Goal: Task Accomplishment & Management: Manage account settings

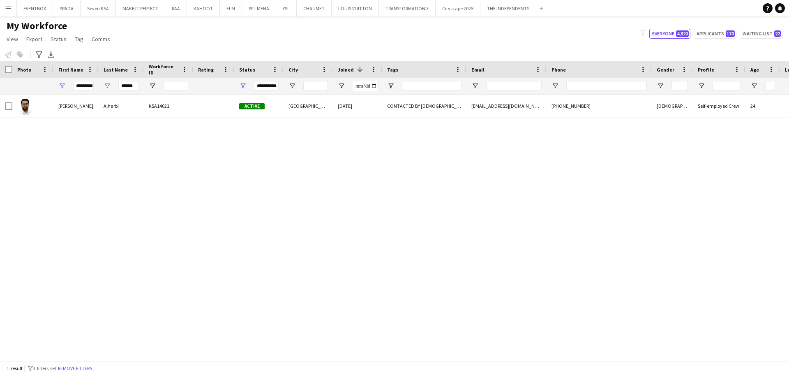
click at [14, 6] on button "Menu" at bounding box center [8, 8] width 16 height 16
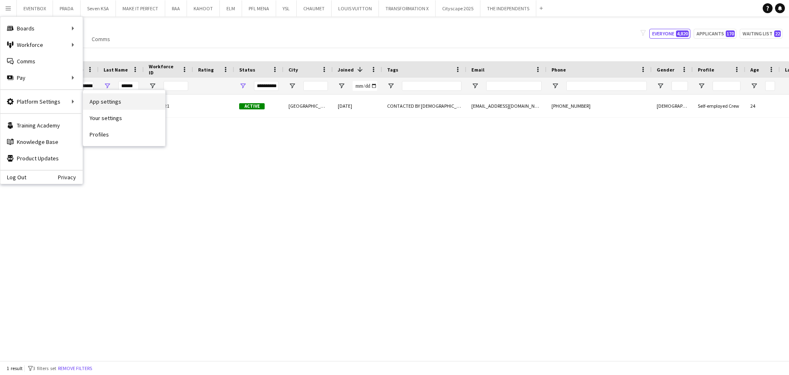
click at [128, 106] on link "App settings" at bounding box center [124, 101] width 82 height 16
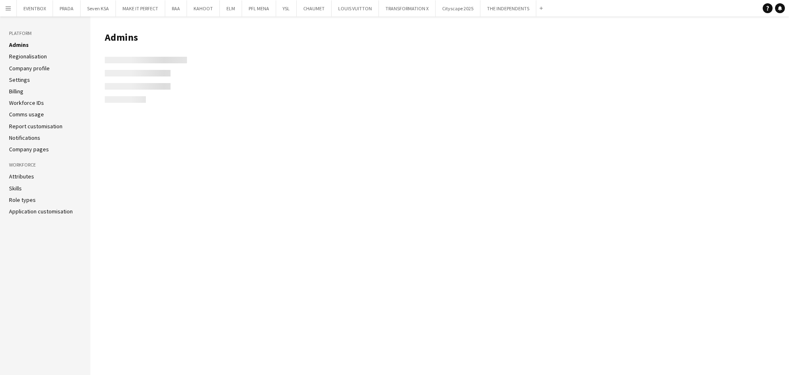
click at [24, 200] on link "Role types" at bounding box center [22, 199] width 27 height 7
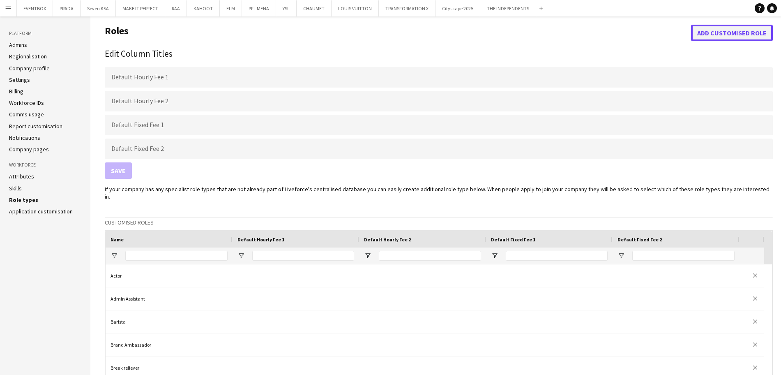
click at [740, 28] on button "Add customised role" at bounding box center [732, 33] width 82 height 16
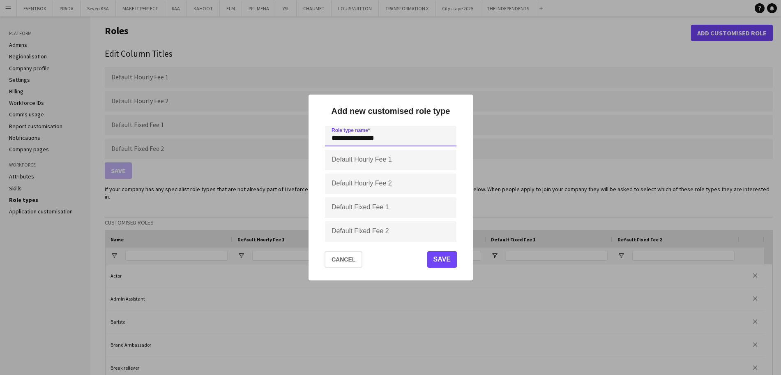
type input "**********"
click at [440, 261] on button "Save" at bounding box center [442, 259] width 30 height 16
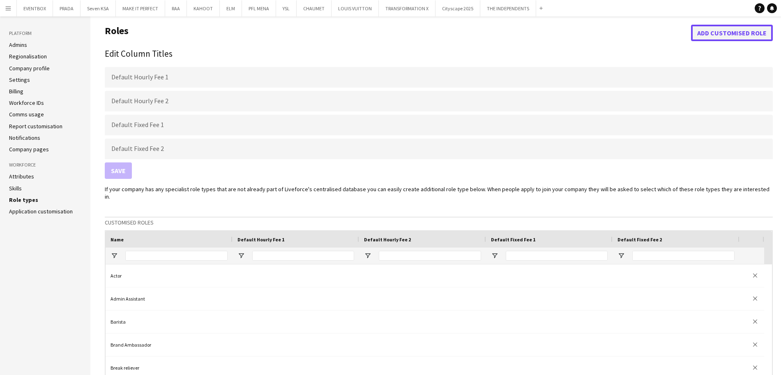
click at [727, 31] on button "Add customised role" at bounding box center [732, 33] width 82 height 16
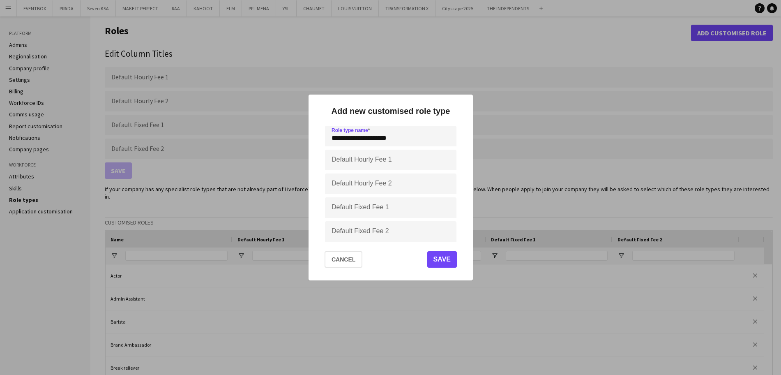
type input "**********"
click at [450, 258] on button "Save" at bounding box center [442, 259] width 30 height 16
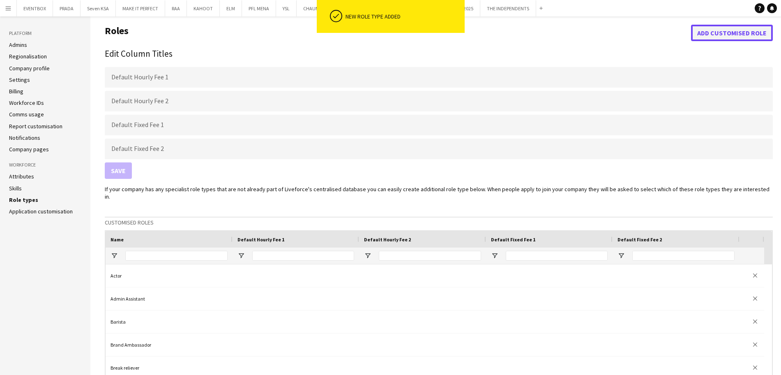
click at [733, 30] on button "Add customised role" at bounding box center [732, 33] width 82 height 16
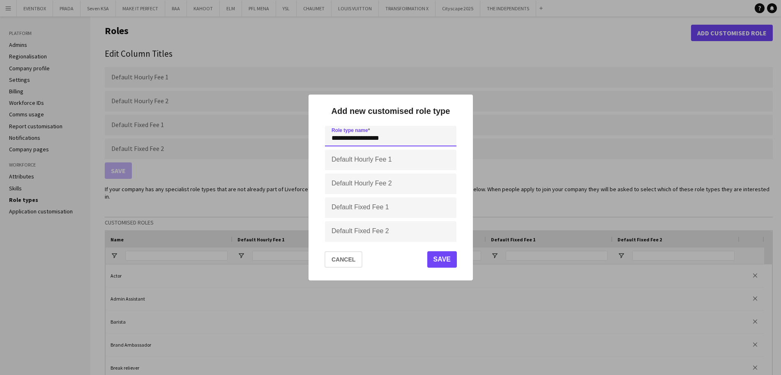
type input "**********"
click at [449, 260] on button "Save" at bounding box center [442, 259] width 30 height 16
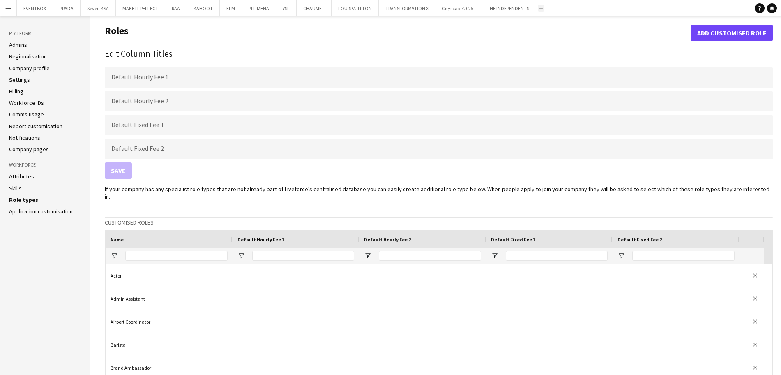
click at [539, 7] on app-icon "Add" at bounding box center [540, 8] width 3 height 3
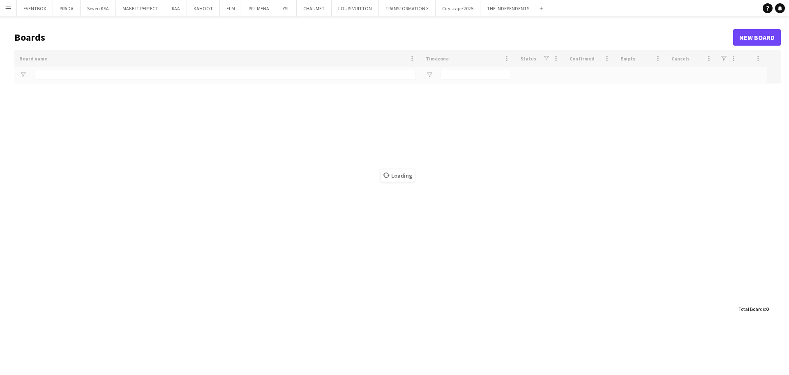
type input "**"
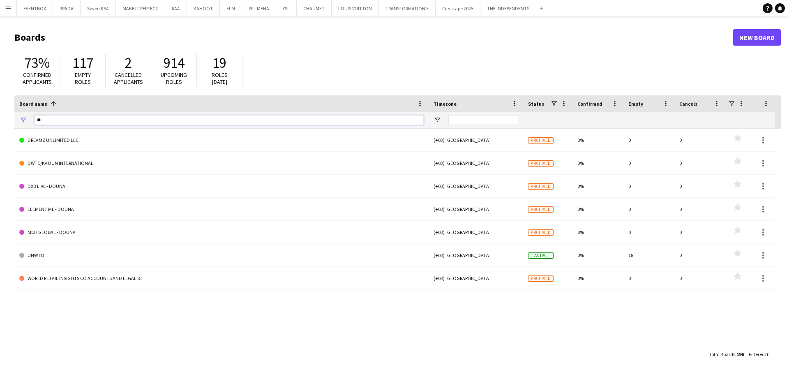
click at [87, 118] on input "**" at bounding box center [228, 120] width 389 height 10
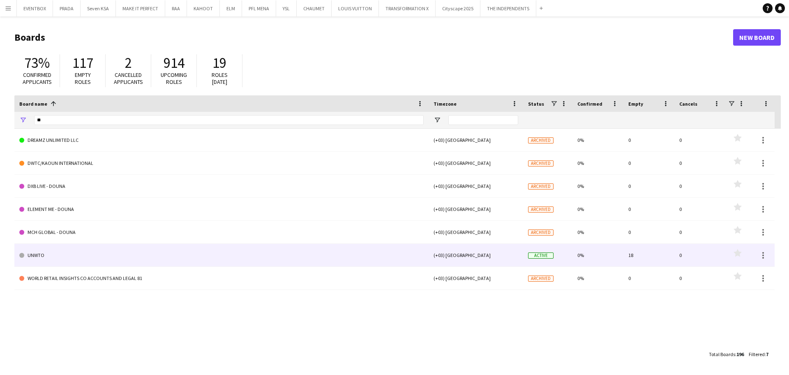
click at [107, 260] on link "UNWTO" at bounding box center [221, 255] width 404 height 23
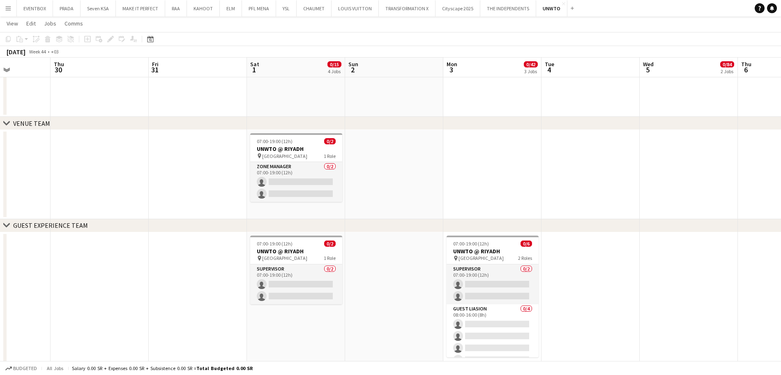
scroll to position [0, 247]
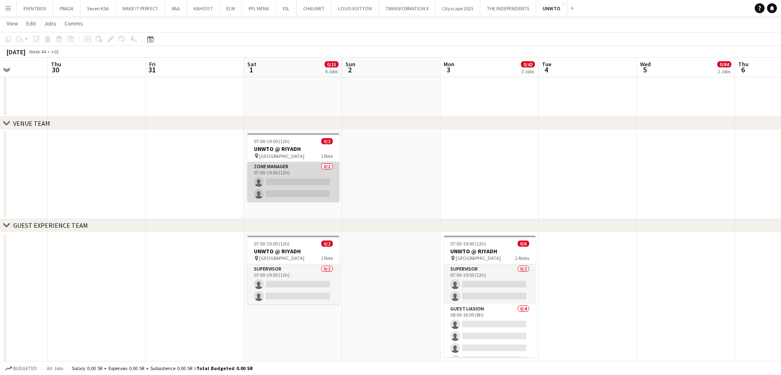
click at [315, 186] on app-card-role "Zone manager 0/2 07:00-19:00 (12h) single-neutral-actions single-neutral-actions" at bounding box center [293, 182] width 92 height 40
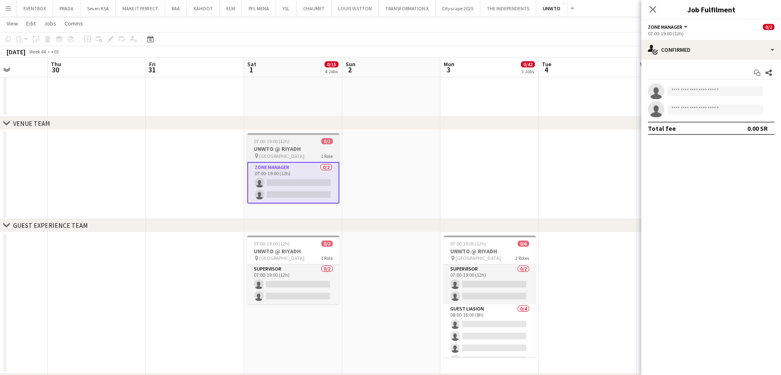
click at [276, 156] on div "pin Riyadh 1 Role" at bounding box center [293, 155] width 92 height 7
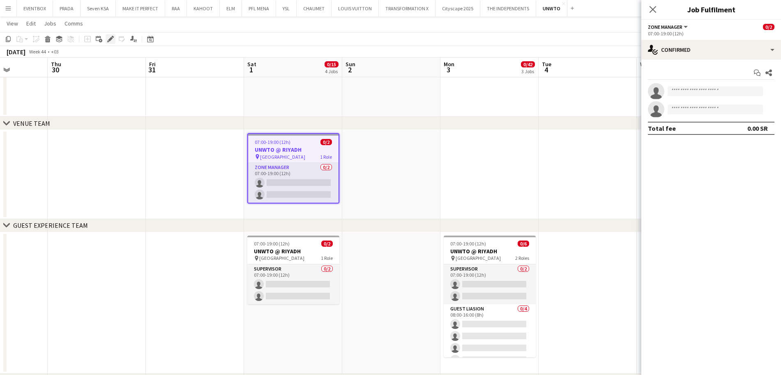
click at [109, 39] on icon at bounding box center [110, 39] width 5 height 5
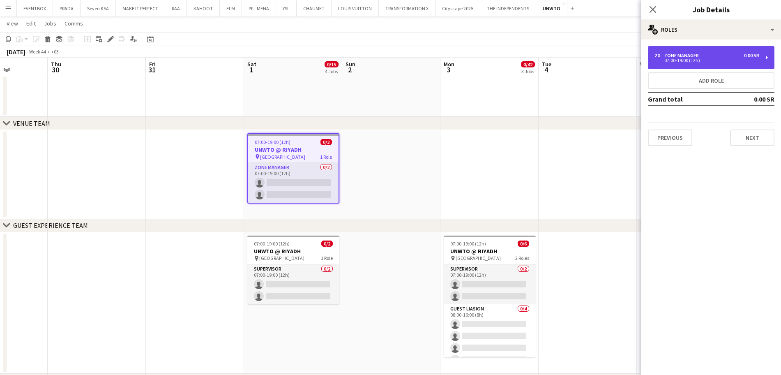
click at [670, 50] on div "2 x Zone manager 0.00 SR 07:00-19:00 (12h)" at bounding box center [711, 57] width 127 height 23
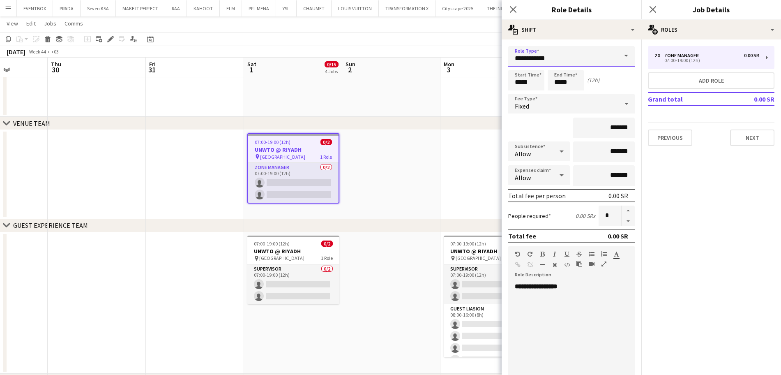
drag, startPoint x: 566, startPoint y: 61, endPoint x: 414, endPoint y: 40, distance: 154.2
click at [414, 40] on body "Menu Boards Boards Boards All jobs Status Workforce Workforce My Workforce Recr…" at bounding box center [390, 271] width 781 height 851
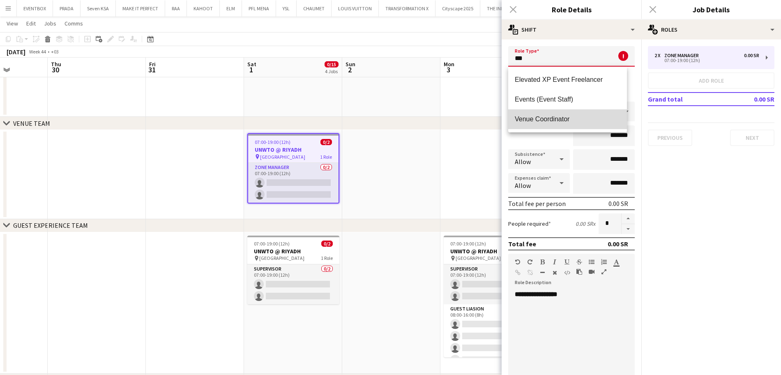
click at [533, 115] on span "Venue Coordinator" at bounding box center [568, 119] width 106 height 8
type input "**********"
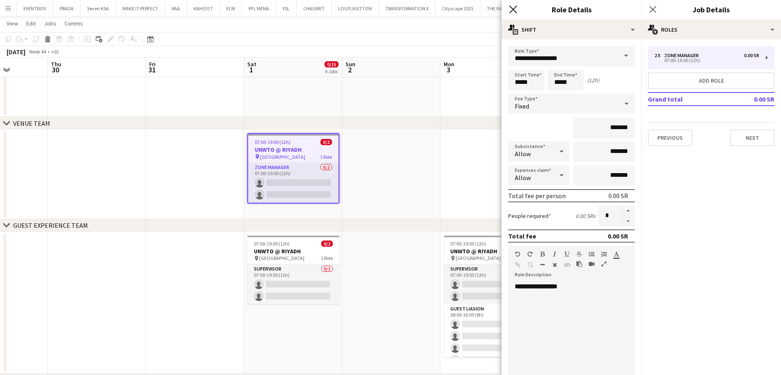
click at [513, 8] on icon "Close pop-in" at bounding box center [513, 9] width 8 height 8
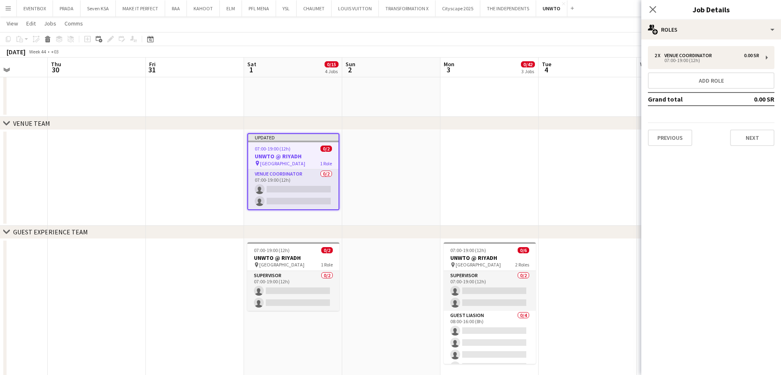
click at [497, 181] on app-date-cell at bounding box center [489, 178] width 98 height 96
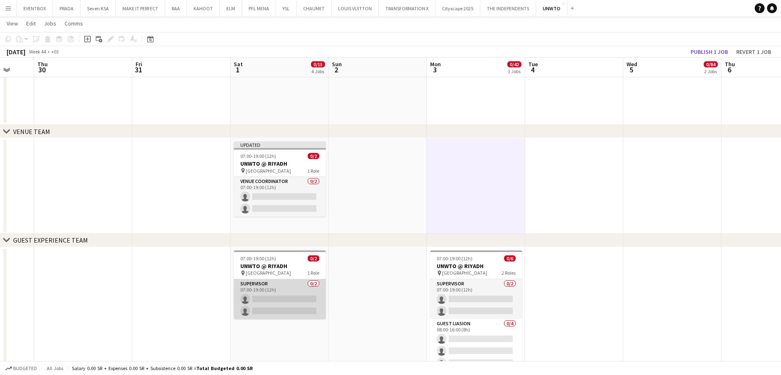
scroll to position [146, 0]
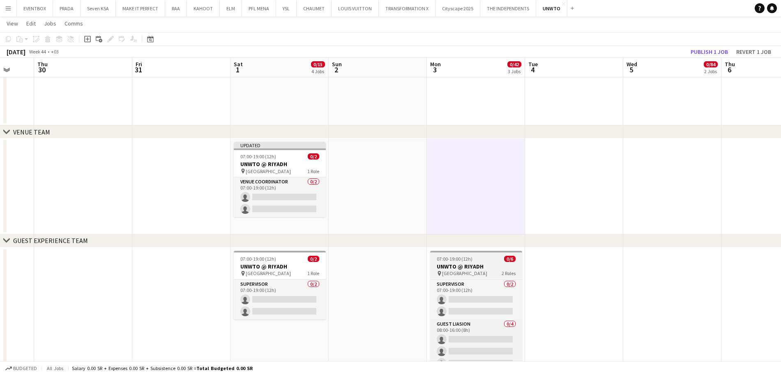
click at [469, 257] on span "07:00-19:00 (12h)" at bounding box center [455, 258] width 36 height 6
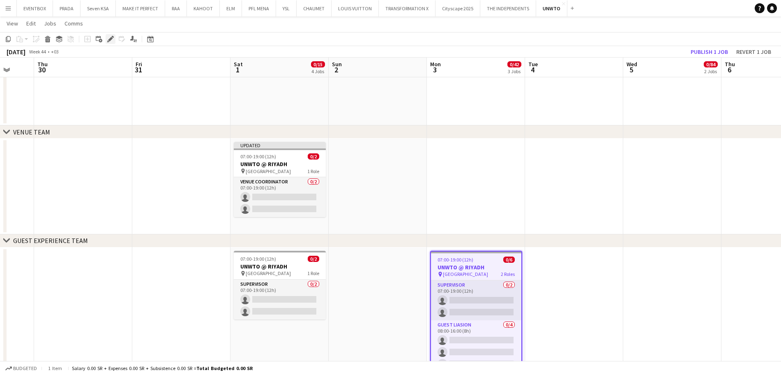
click at [110, 40] on icon at bounding box center [110, 39] width 5 height 5
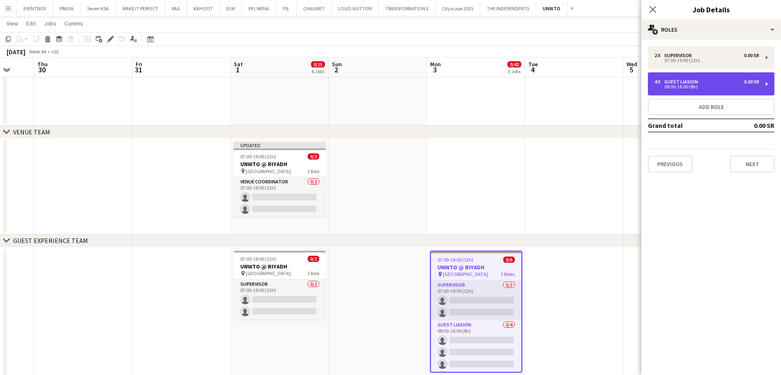
click at [688, 83] on div "Guest Liasion" at bounding box center [682, 82] width 37 height 6
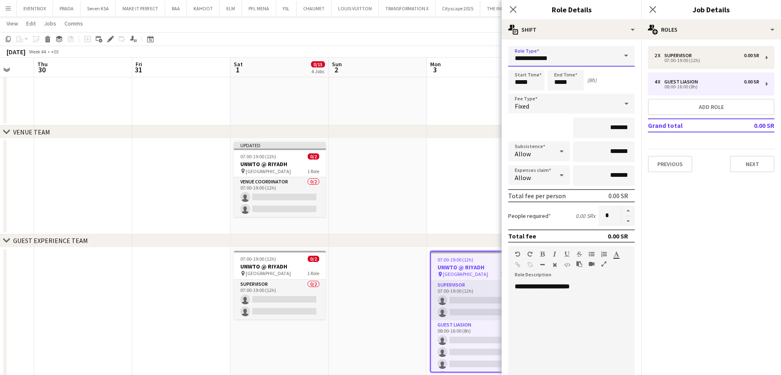
drag, startPoint x: 567, startPoint y: 60, endPoint x: 456, endPoint y: 63, distance: 111.8
click at [456, 63] on body "Menu Boards Boards Boards All jobs Status Workforce Workforce My Workforce Recr…" at bounding box center [390, 282] width 781 height 857
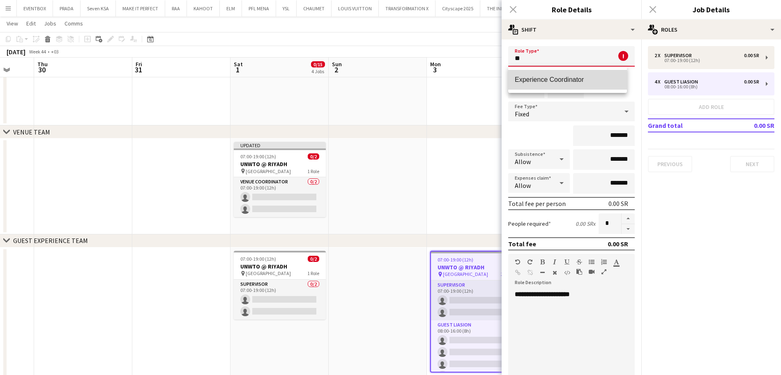
click at [547, 83] on span "Experience Coordinator" at bounding box center [568, 80] width 106 height 8
type input "**********"
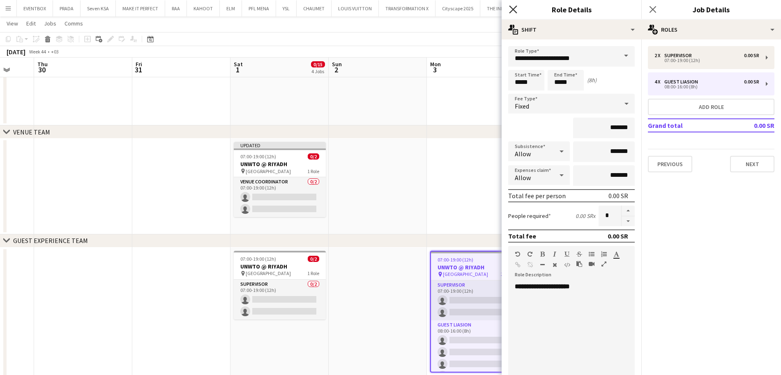
click at [513, 7] on icon "Close pop-in" at bounding box center [513, 9] width 8 height 8
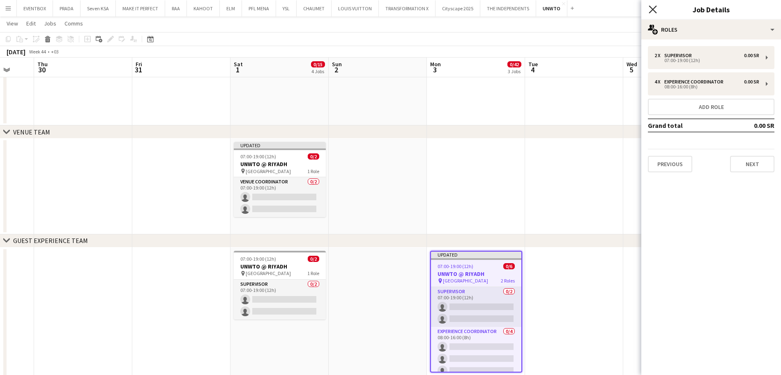
click at [652, 9] on icon at bounding box center [653, 9] width 8 height 8
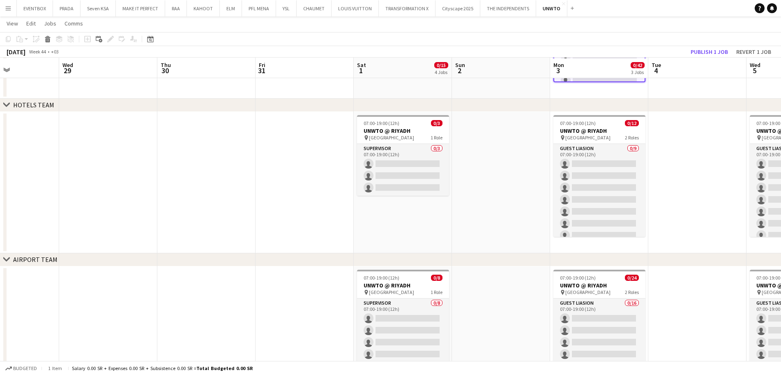
scroll to position [437, 0]
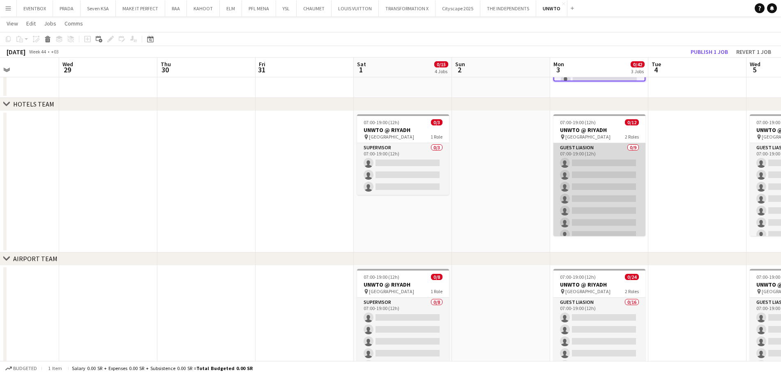
click at [561, 170] on app-card-role "Guest Liasion 0/9 07:00-19:00 (12h) single-neutral-actions single-neutral-actio…" at bounding box center [599, 204] width 92 height 123
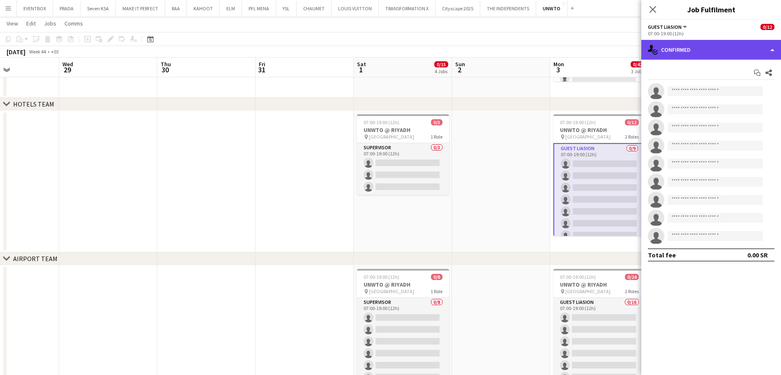
click at [741, 48] on div "single-neutral-actions-check-2 Confirmed" at bounding box center [711, 50] width 140 height 20
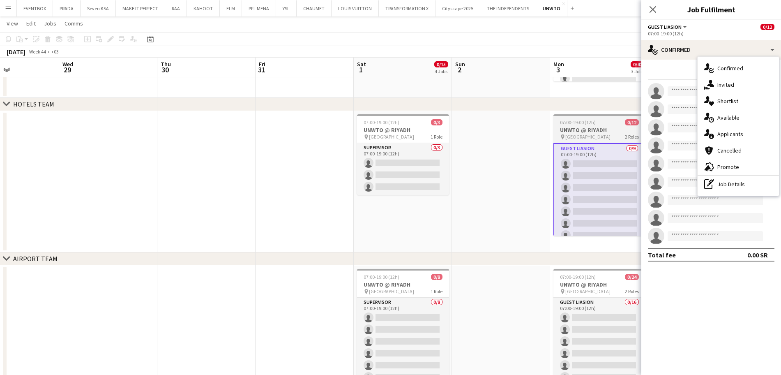
click at [605, 137] on div "pin Riyadh 2 Roles" at bounding box center [599, 136] width 92 height 7
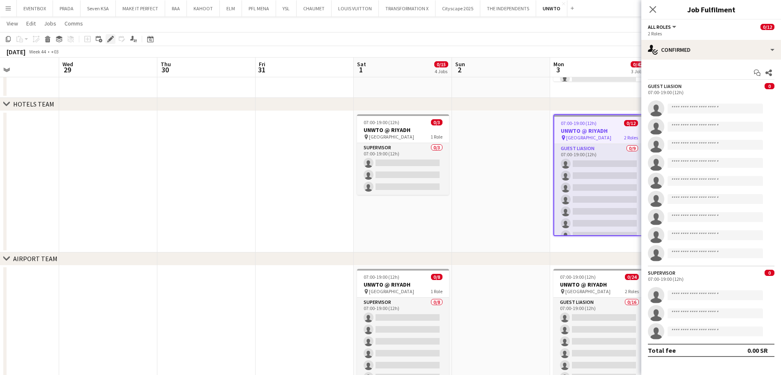
click at [110, 41] on icon "Edit" at bounding box center [110, 39] width 7 height 7
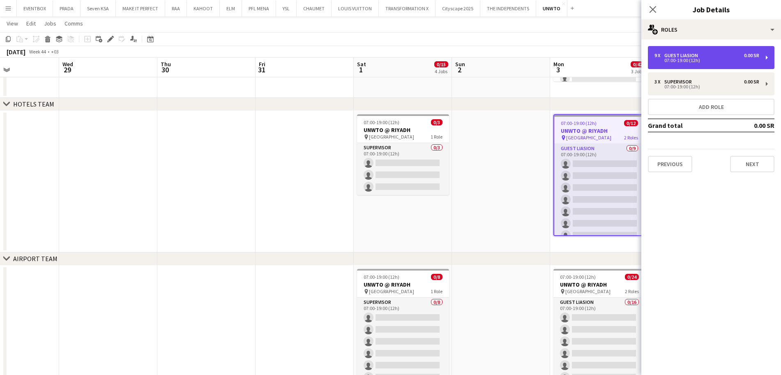
click at [720, 62] on div "07:00-19:00 (12h)" at bounding box center [706, 60] width 105 height 4
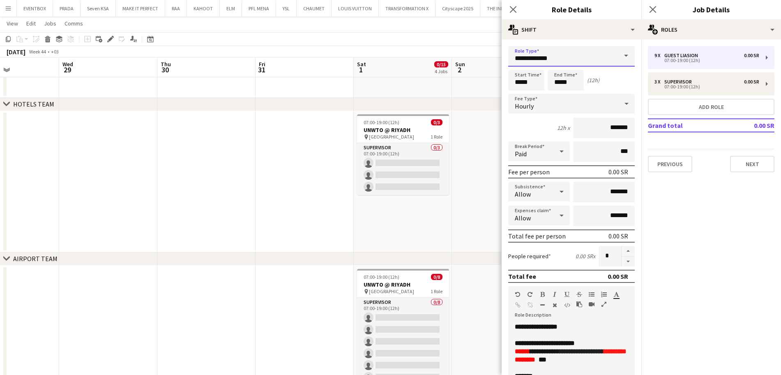
drag, startPoint x: 558, startPoint y: 56, endPoint x: 437, endPoint y: 51, distance: 121.3
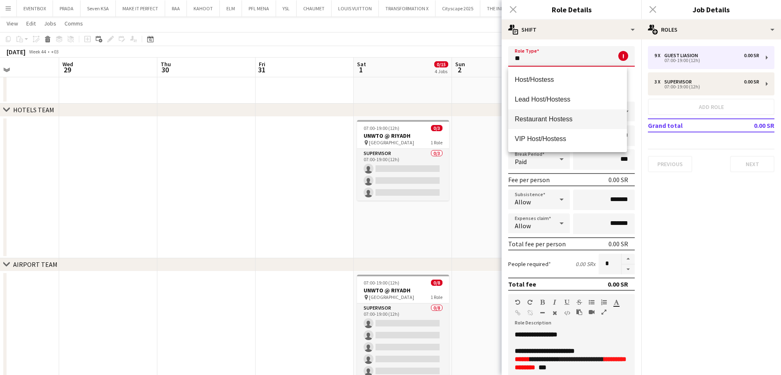
scroll to position [431, 0]
click at [563, 78] on span "Host/Hostess" at bounding box center [568, 80] width 106 height 8
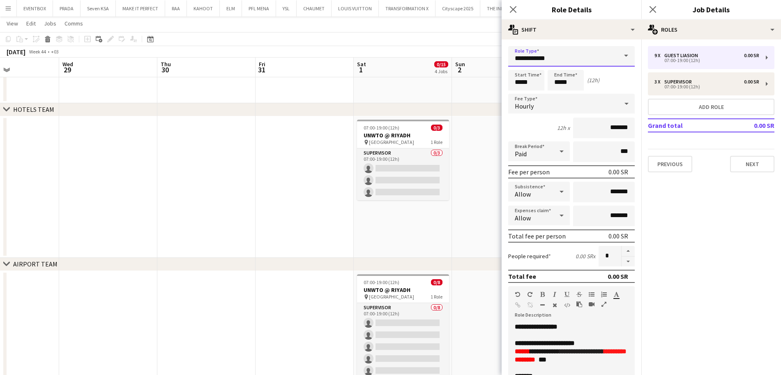
drag, startPoint x: 568, startPoint y: 62, endPoint x: 468, endPoint y: 44, distance: 102.3
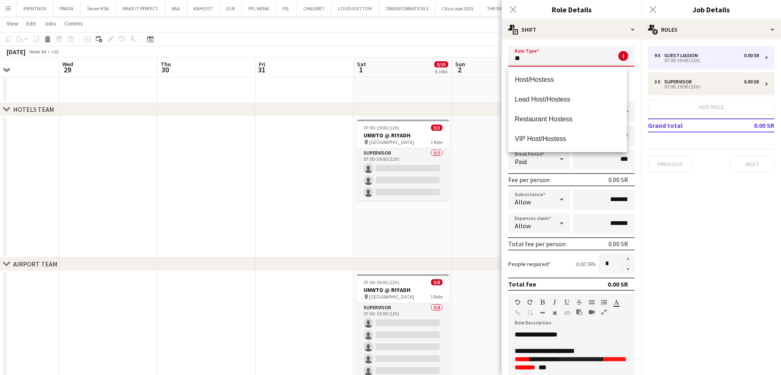
type input "*"
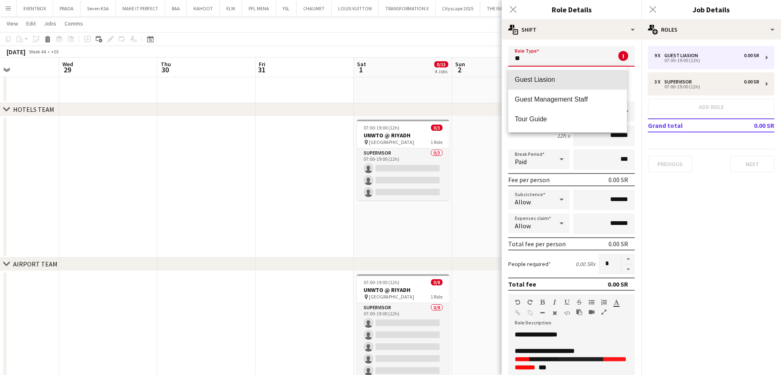
click at [575, 83] on span "Guest Liasion" at bounding box center [568, 80] width 106 height 8
type input "**********"
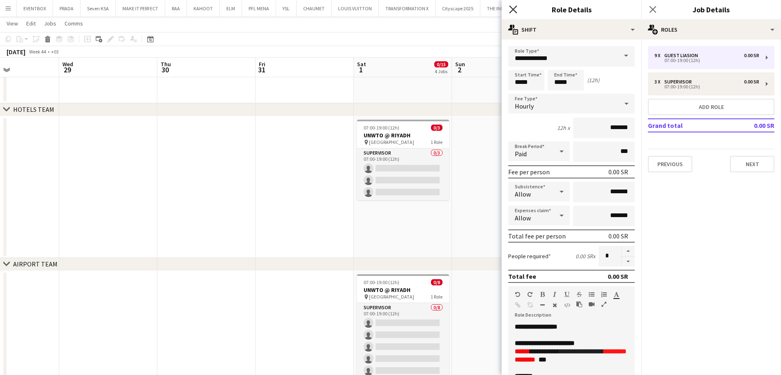
click at [515, 8] on icon at bounding box center [513, 9] width 8 height 8
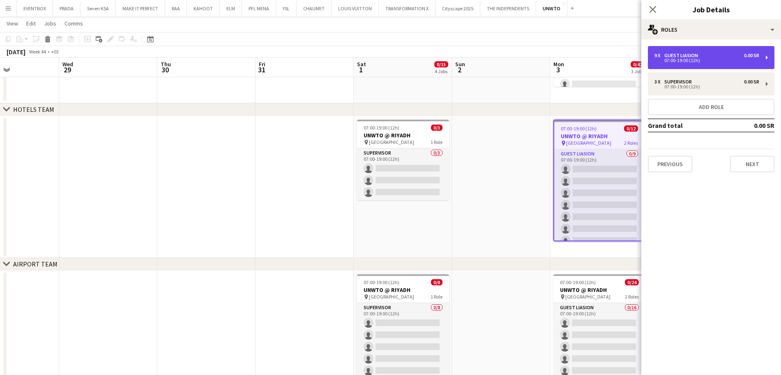
click at [721, 57] on div "9 x Guest Liasion 0.00 SR" at bounding box center [706, 56] width 105 height 6
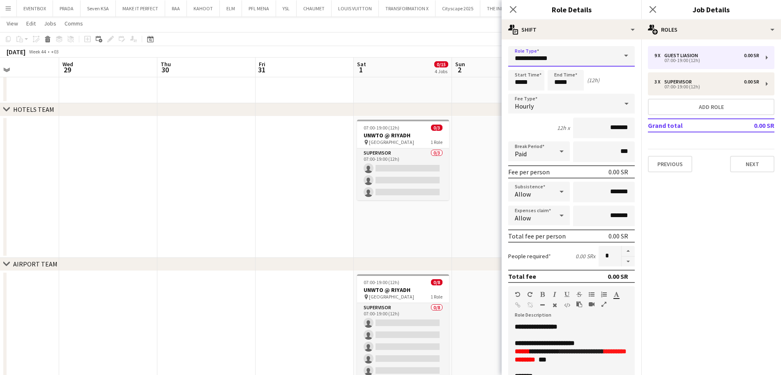
drag, startPoint x: 563, startPoint y: 54, endPoint x: 463, endPoint y: 69, distance: 101.0
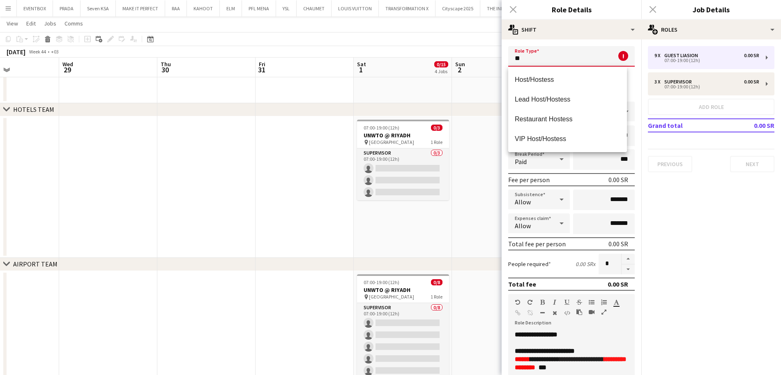
type input "*"
click at [470, 169] on app-date-cell at bounding box center [501, 186] width 98 height 141
click at [540, 58] on input "text" at bounding box center [571, 56] width 127 height 21
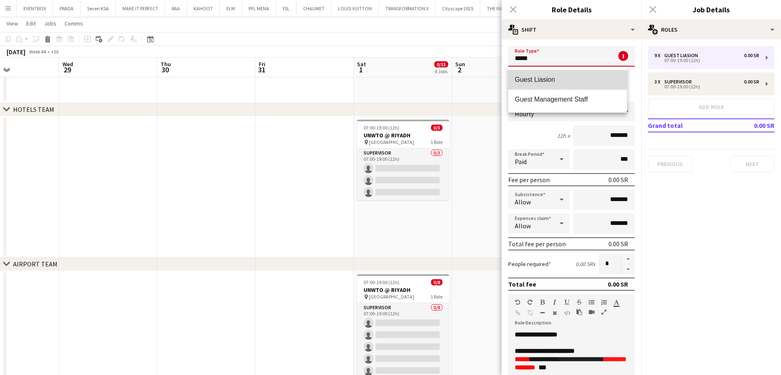
click at [545, 77] on span "Guest Liasion" at bounding box center [568, 80] width 106 height 8
type input "**********"
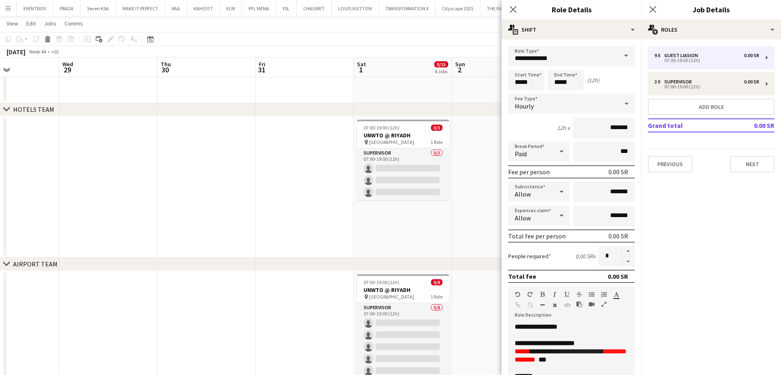
click at [545, 77] on div "Start Time ***** End Time ***** (12h)" at bounding box center [571, 80] width 127 height 21
click at [622, 85] on div "Start Time ***** End Time ***** (12h)" at bounding box center [571, 80] width 127 height 21
click at [512, 9] on icon at bounding box center [513, 9] width 8 height 8
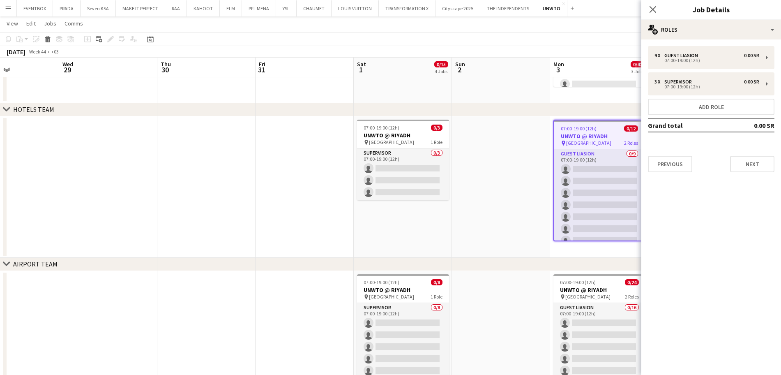
click at [503, 219] on app-date-cell at bounding box center [501, 186] width 98 height 141
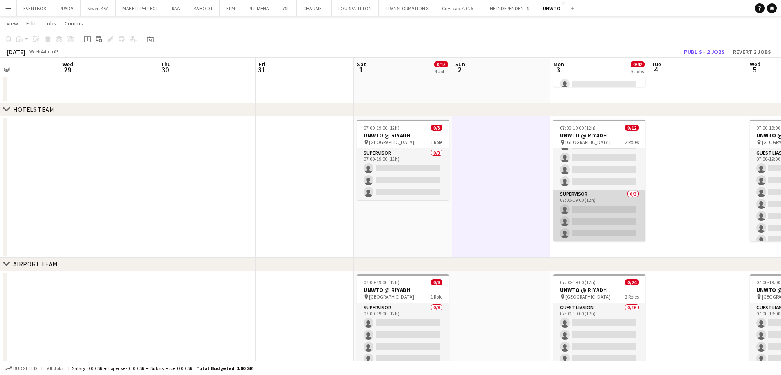
scroll to position [0, 0]
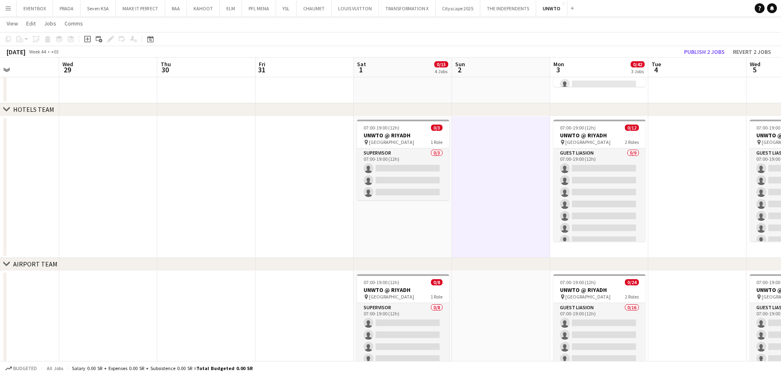
click at [599, 214] on app-card-role "Guest Liasion 0/9 07:00-19:00 (12h) single-neutral-actions single-neutral-actio…" at bounding box center [599, 209] width 92 height 123
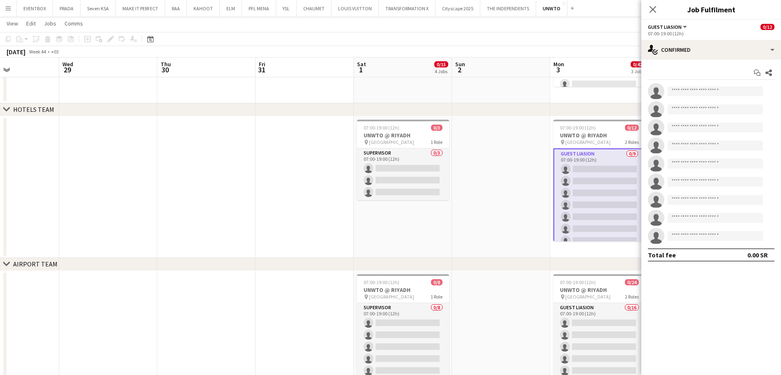
click at [575, 150] on app-card-role "Guest Liasion 0/9 07:00-19:00 (12h) single-neutral-actions single-neutral-actio…" at bounding box center [599, 210] width 92 height 125
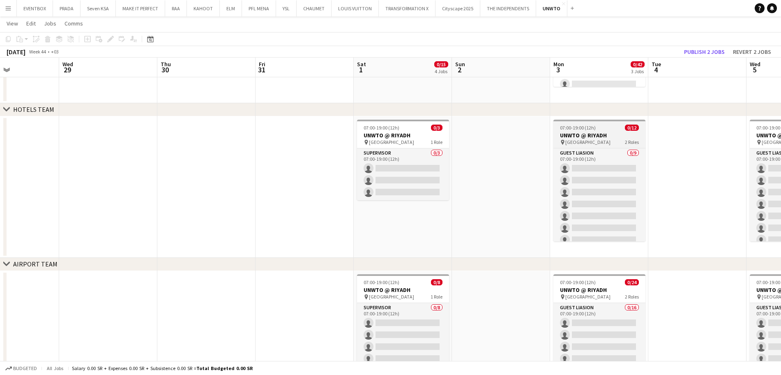
click at [575, 131] on h3 "UNWTO @ RIYADH" at bounding box center [599, 134] width 92 height 7
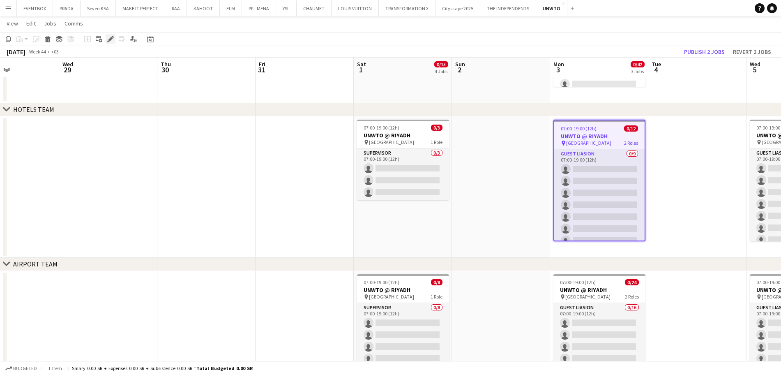
click at [111, 39] on icon at bounding box center [110, 39] width 5 height 5
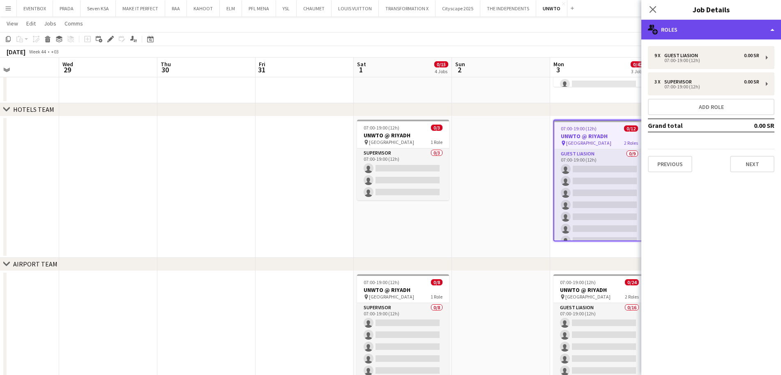
click at [690, 30] on div "multiple-users-add Roles" at bounding box center [711, 30] width 140 height 20
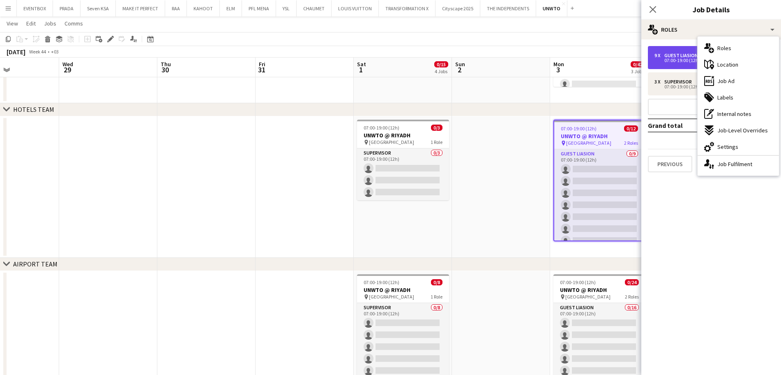
click at [681, 58] on div "07:00-19:00 (12h)" at bounding box center [706, 60] width 105 height 4
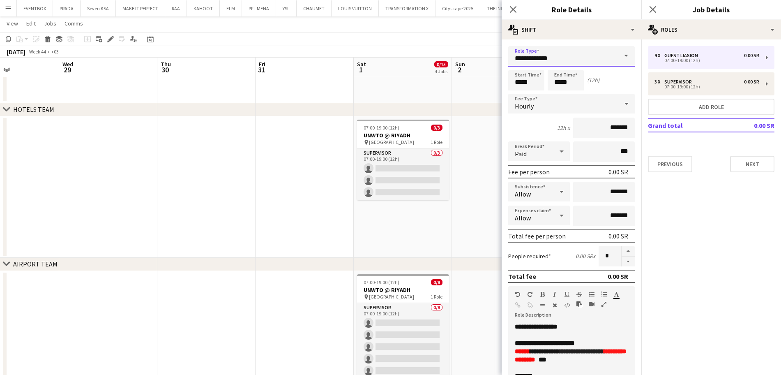
drag, startPoint x: 560, startPoint y: 58, endPoint x: 368, endPoint y: 52, distance: 192.3
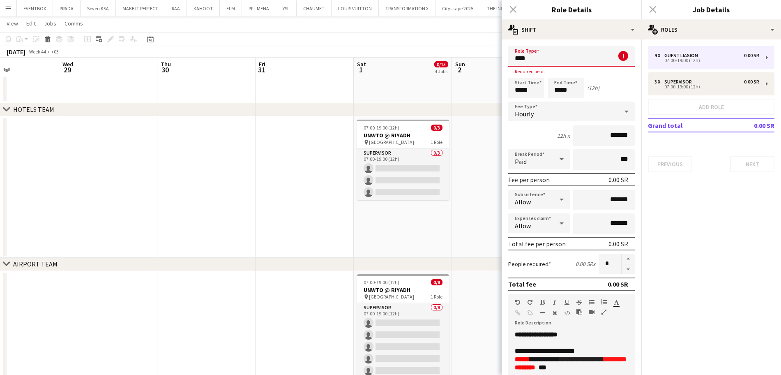
click at [514, 10] on div "Close pop-in" at bounding box center [513, 9] width 23 height 19
drag, startPoint x: 547, startPoint y: 54, endPoint x: 448, endPoint y: 59, distance: 99.1
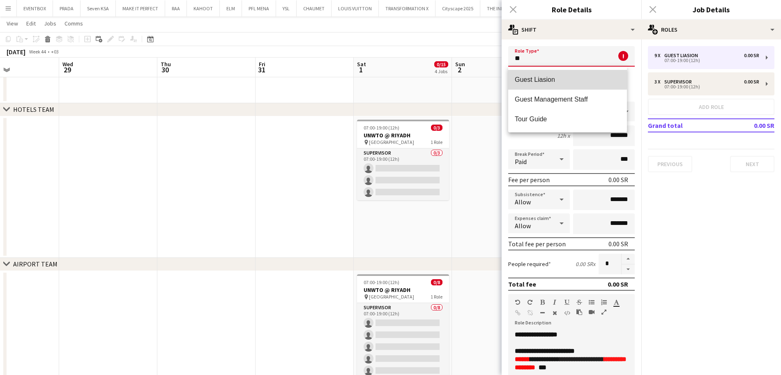
click at [524, 79] on span "Guest Liasion" at bounding box center [568, 80] width 106 height 8
type input "**********"
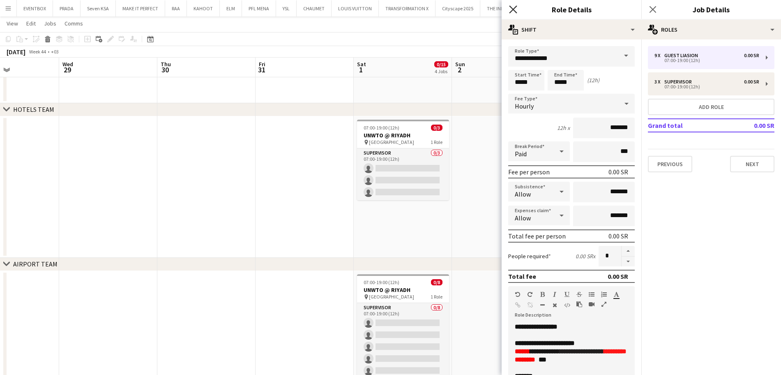
click at [516, 8] on icon "Close pop-in" at bounding box center [513, 9] width 8 height 8
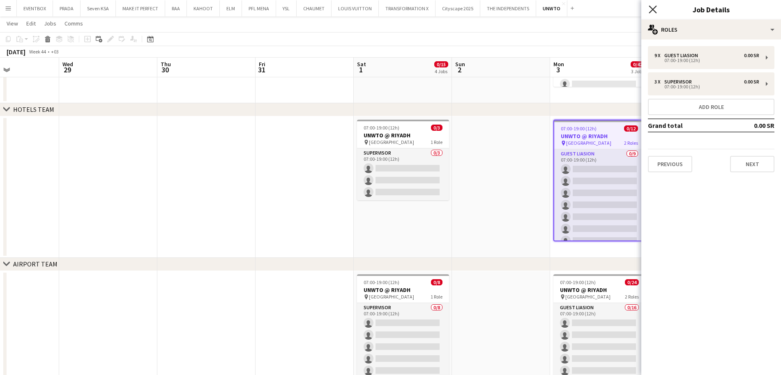
click at [653, 12] on icon "Close pop-in" at bounding box center [653, 9] width 8 height 8
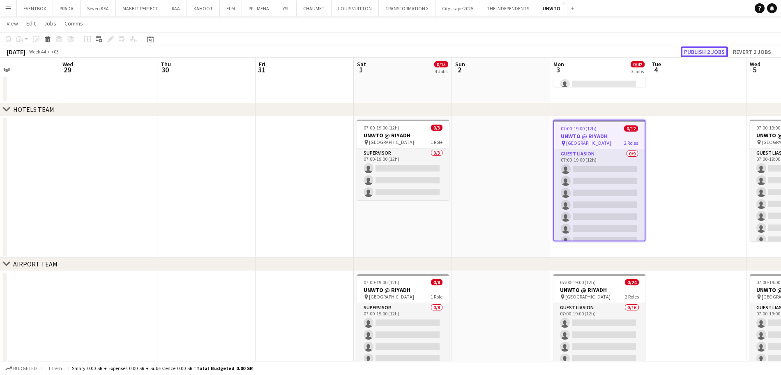
click at [720, 52] on button "Publish 2 jobs" at bounding box center [704, 51] width 47 height 11
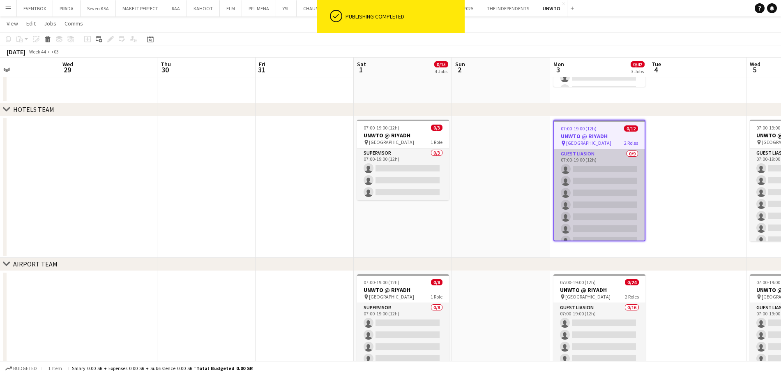
click at [604, 201] on app-card-role "Guest Liasion 0/9 07:00-19:00 (12h) single-neutral-actions single-neutral-actio…" at bounding box center [599, 210] width 90 height 123
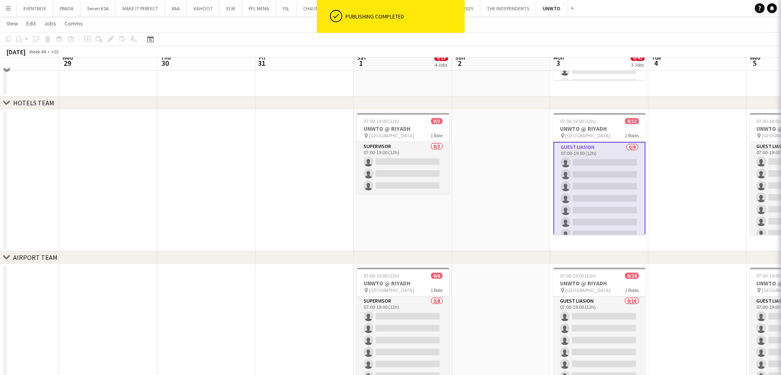
scroll to position [425, 0]
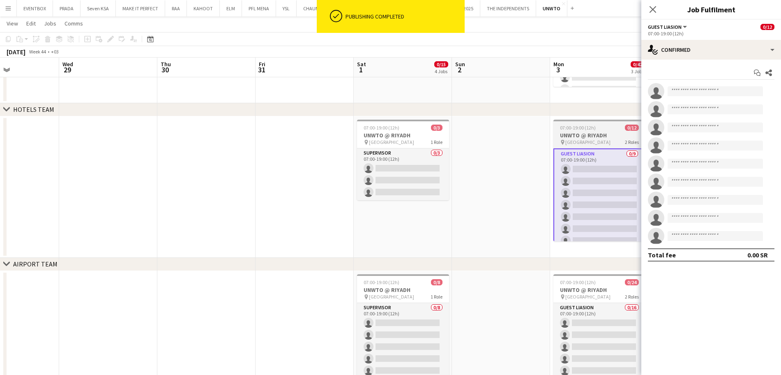
click at [589, 138] on h3 "UNWTO @ RIYADH" at bounding box center [599, 134] width 92 height 7
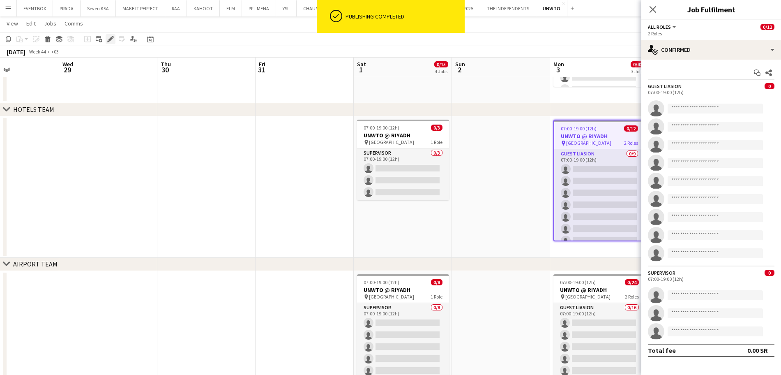
click at [114, 37] on div "Edit" at bounding box center [111, 39] width 10 height 10
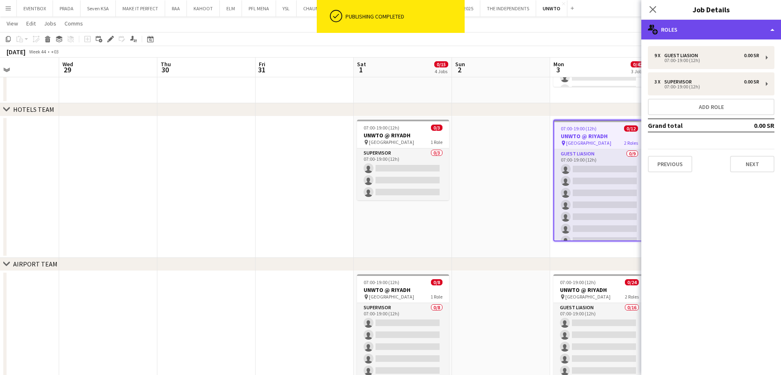
click at [726, 23] on div "multiple-users-add Roles" at bounding box center [711, 30] width 140 height 20
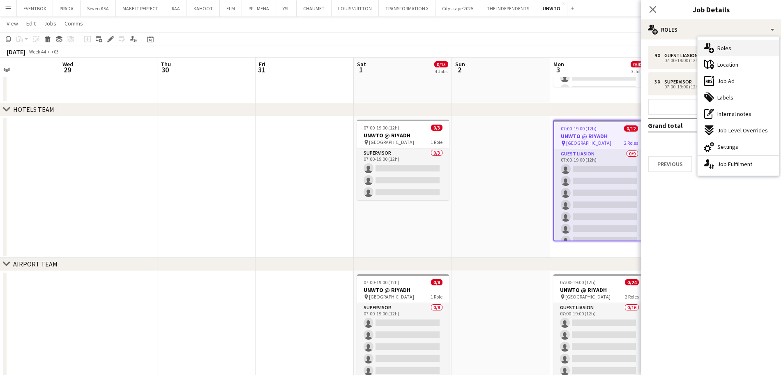
click at [732, 51] on div "multiple-users-add Roles" at bounding box center [737, 48] width 81 height 16
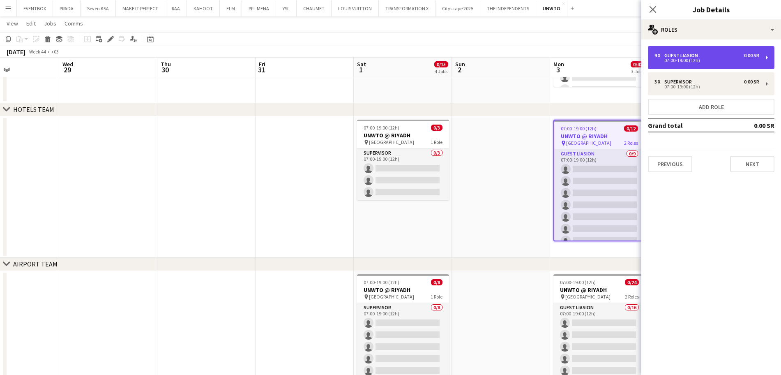
click at [686, 58] on div "07:00-19:00 (12h)" at bounding box center [706, 60] width 105 height 4
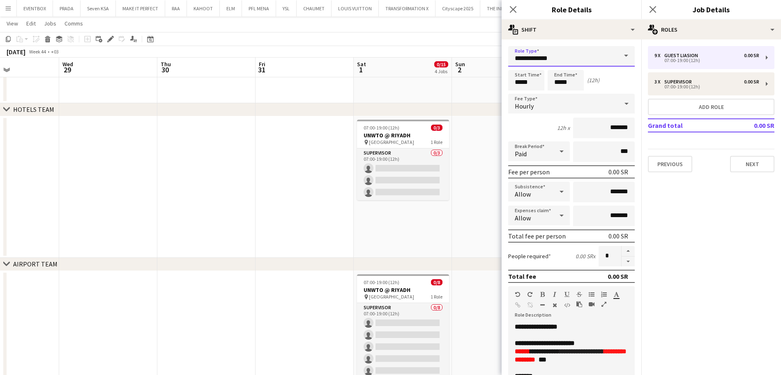
drag, startPoint x: 575, startPoint y: 60, endPoint x: 393, endPoint y: 55, distance: 182.8
click at [393, 55] on body "Menu Boards Boards Boards All jobs Status Workforce Workforce My Workforce Recr…" at bounding box center [390, 0] width 781 height 851
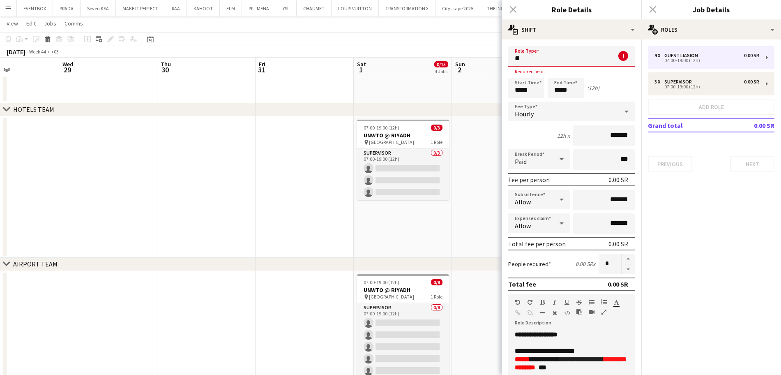
type input "*"
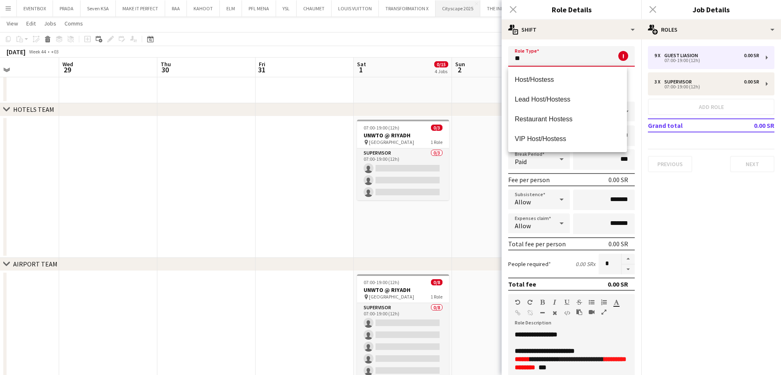
type input "*"
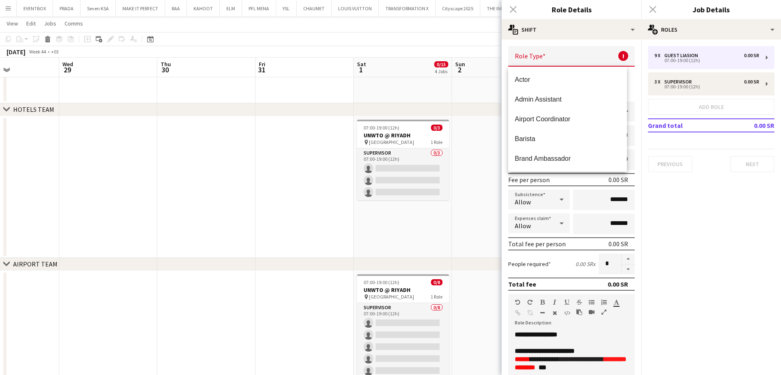
click at [513, 11] on div "Close pop-in" at bounding box center [513, 9] width 23 height 19
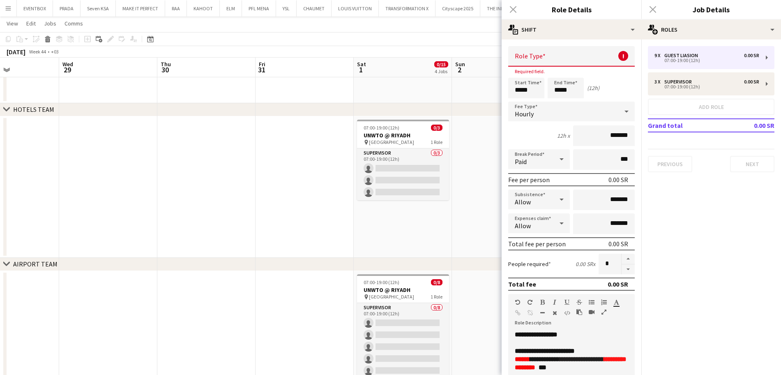
click at [513, 11] on div "Close pop-in" at bounding box center [513, 9] width 23 height 19
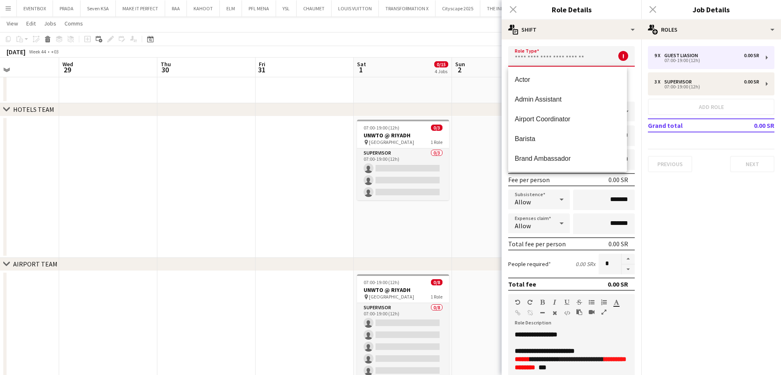
click at [543, 60] on input "text" at bounding box center [571, 56] width 127 height 21
click at [517, 9] on div "Close pop-in" at bounding box center [513, 9] width 23 height 19
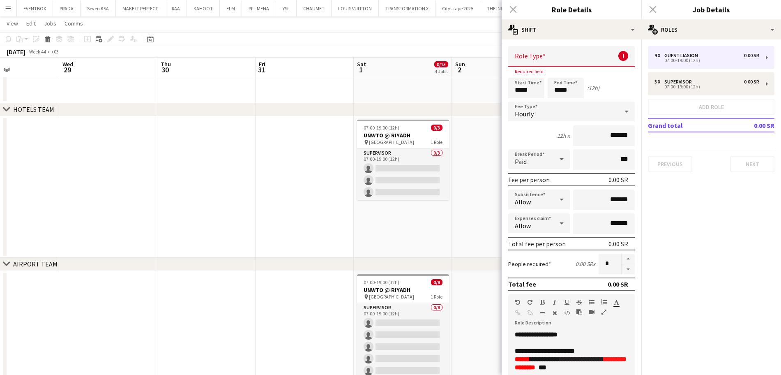
click at [518, 10] on div "Close pop-in" at bounding box center [513, 9] width 23 height 19
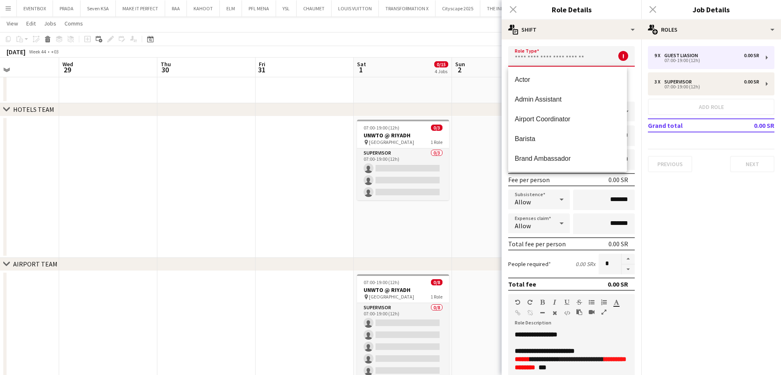
click at [538, 58] on input "text" at bounding box center [571, 56] width 127 height 21
click at [517, 9] on div "Close pop-in" at bounding box center [513, 9] width 23 height 19
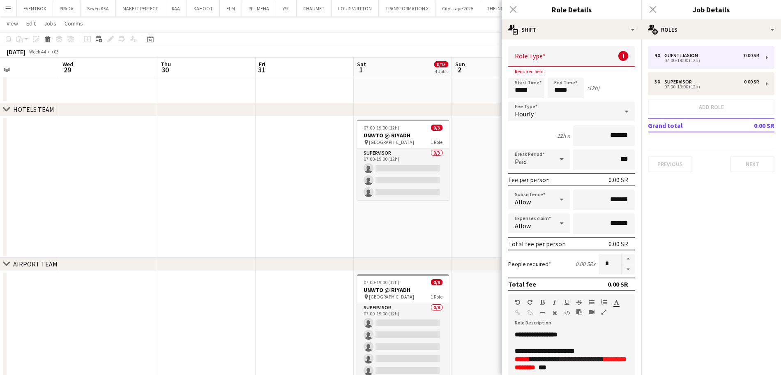
click at [513, 11] on div "Close pop-in" at bounding box center [513, 9] width 23 height 19
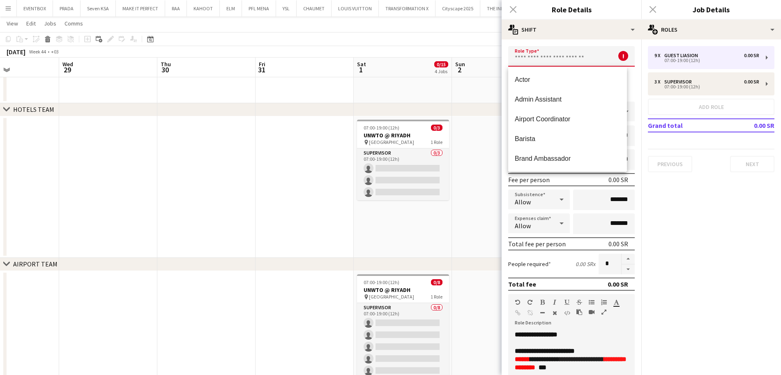
click at [546, 55] on input "text" at bounding box center [571, 56] width 127 height 21
type input "*"
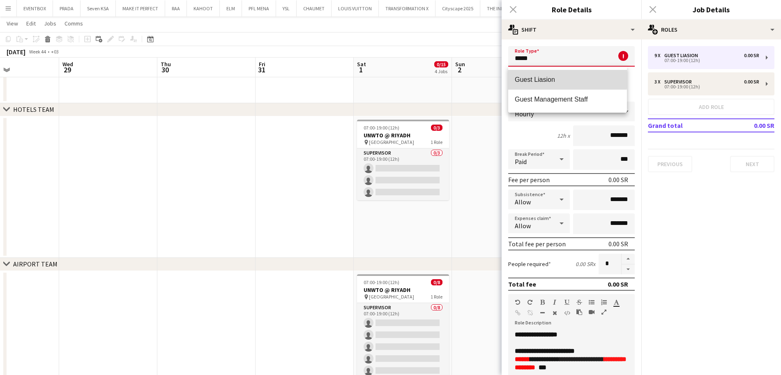
click at [566, 78] on span "Guest Liasion" at bounding box center [568, 80] width 106 height 8
type input "**********"
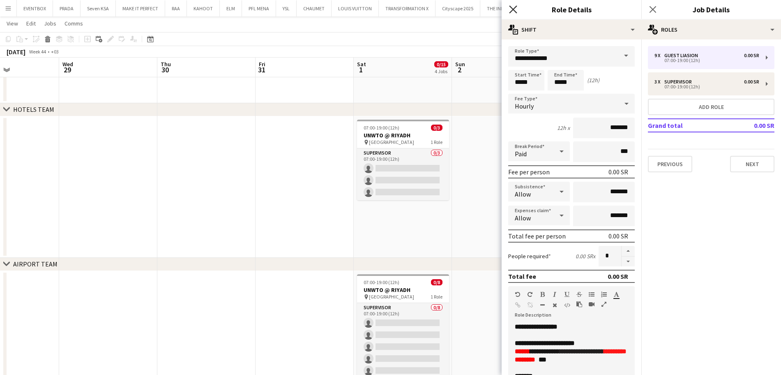
click at [512, 7] on icon "Close pop-in" at bounding box center [513, 9] width 8 height 8
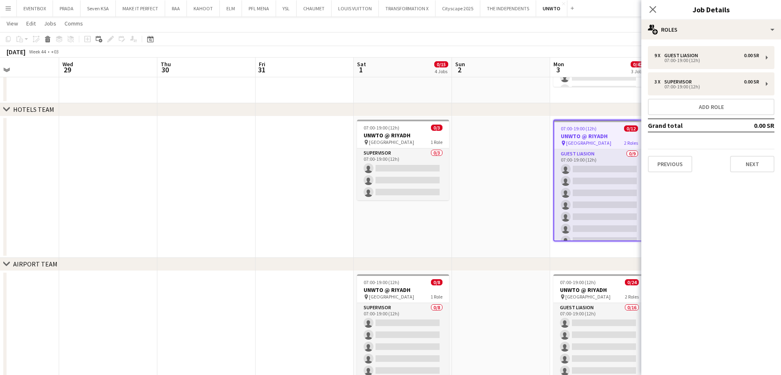
click at [485, 220] on app-date-cell at bounding box center [501, 186] width 98 height 141
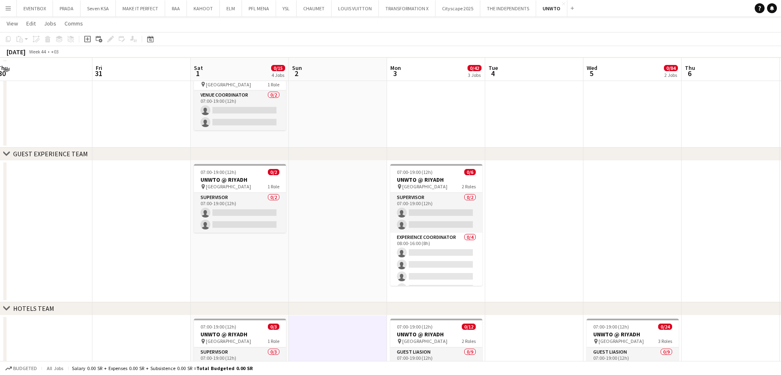
scroll to position [226, 0]
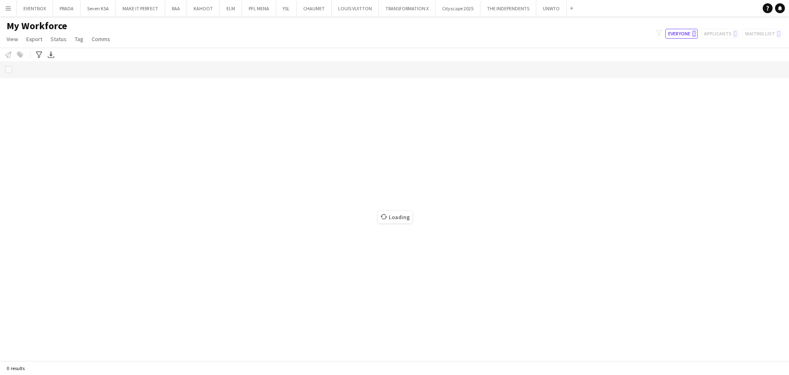
click at [4, 9] on button "Menu" at bounding box center [8, 8] width 16 height 16
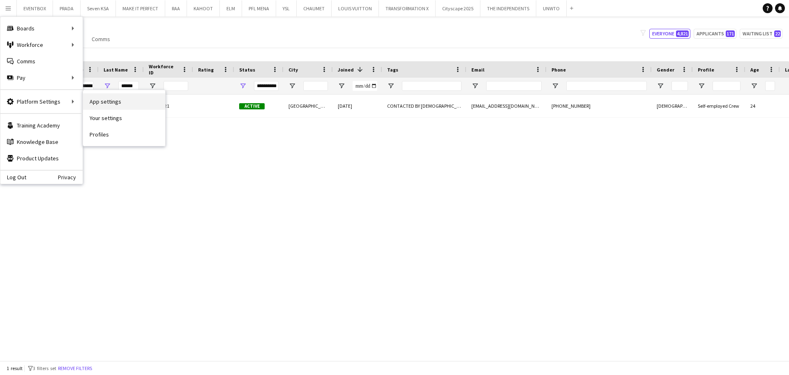
click at [113, 106] on link "App settings" at bounding box center [124, 101] width 82 height 16
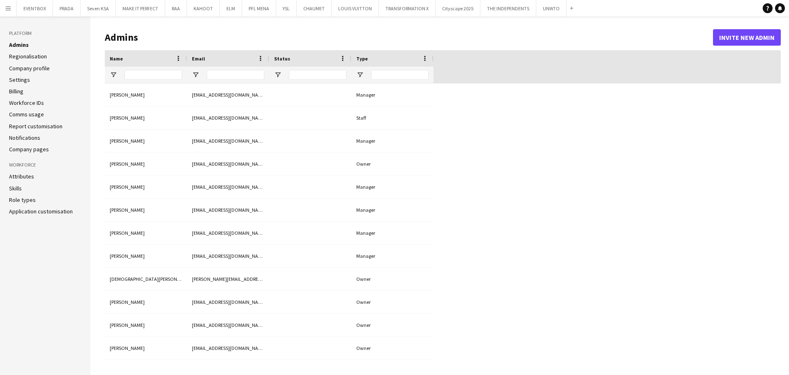
type input "**********"
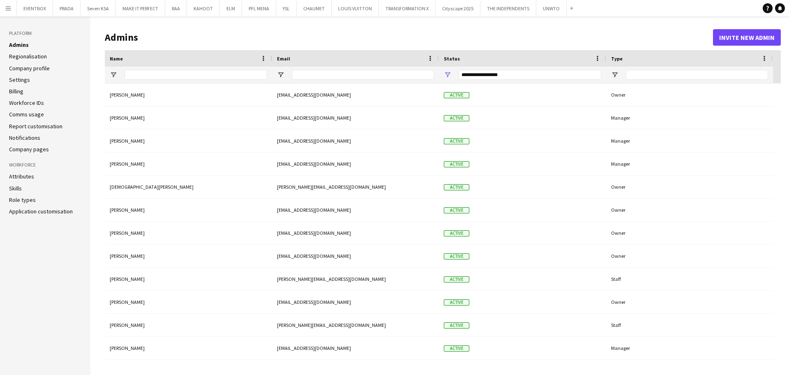
click at [16, 195] on ul "Attributes Skills Role types Application customisation" at bounding box center [45, 194] width 72 height 42
click at [22, 200] on link "Role types" at bounding box center [22, 199] width 27 height 7
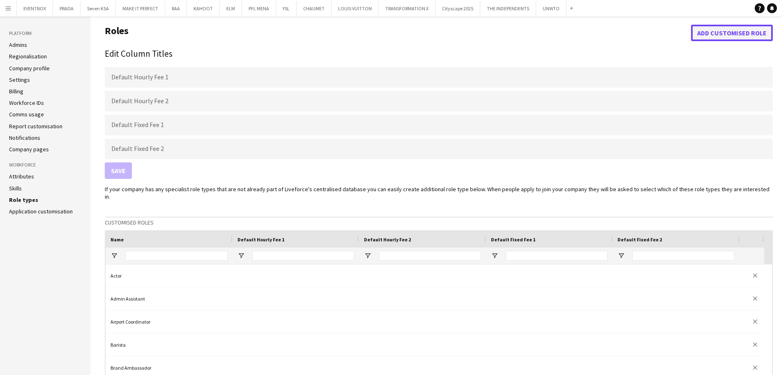
click at [718, 32] on button "Add customised role" at bounding box center [732, 33] width 82 height 16
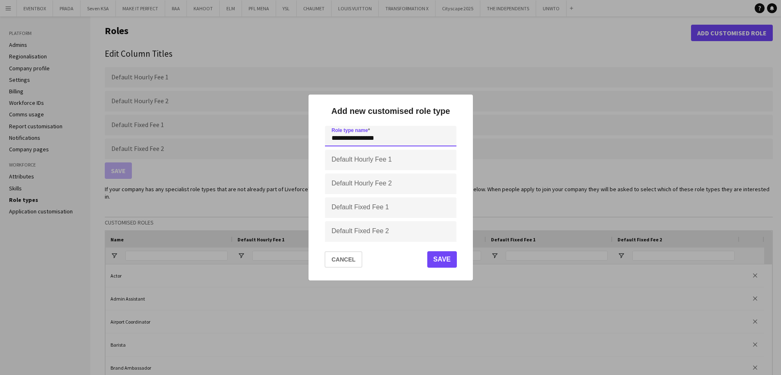
type input "**********"
click at [442, 262] on button "Save" at bounding box center [442, 259] width 30 height 16
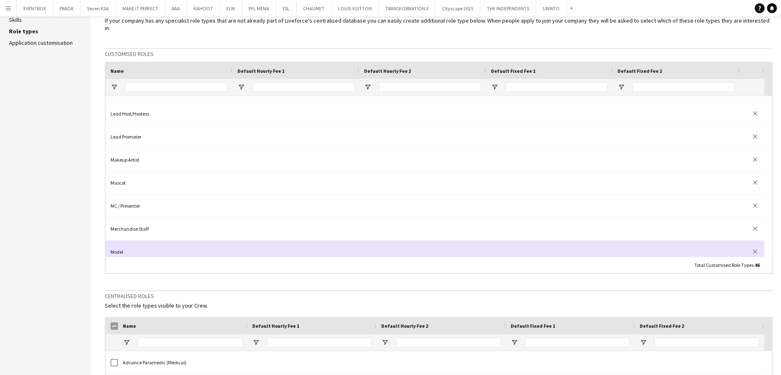
scroll to position [362, 0]
click at [253, 240] on div at bounding box center [295, 251] width 127 height 23
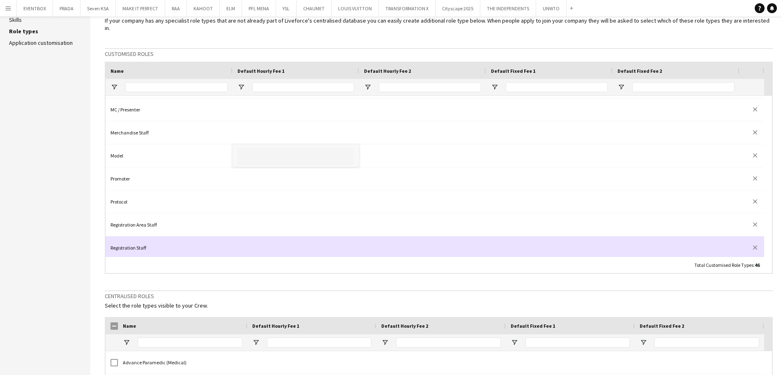
scroll to position [459, 0]
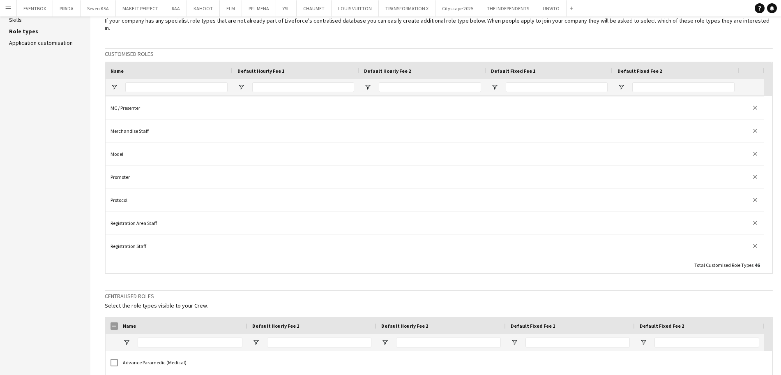
click at [197, 82] on input "Name Filter Input" at bounding box center [176, 87] width 102 height 10
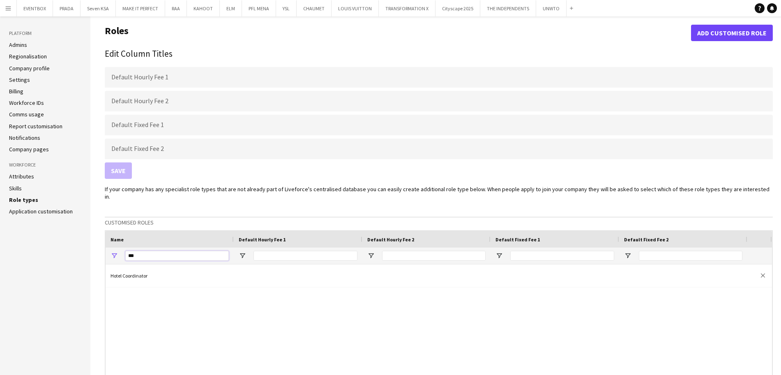
type input "***"
click at [23, 43] on link "Admins" at bounding box center [18, 44] width 18 height 7
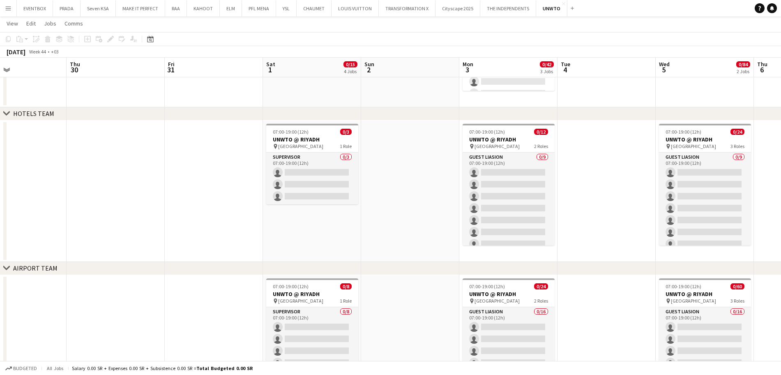
scroll to position [0, 228]
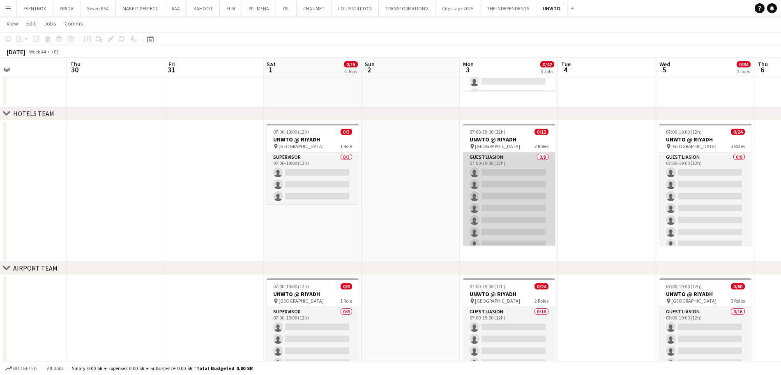
click at [524, 209] on app-card-role "Guest Liasion 0/9 07:00-19:00 (12h) single-neutral-actions single-neutral-actio…" at bounding box center [509, 213] width 92 height 123
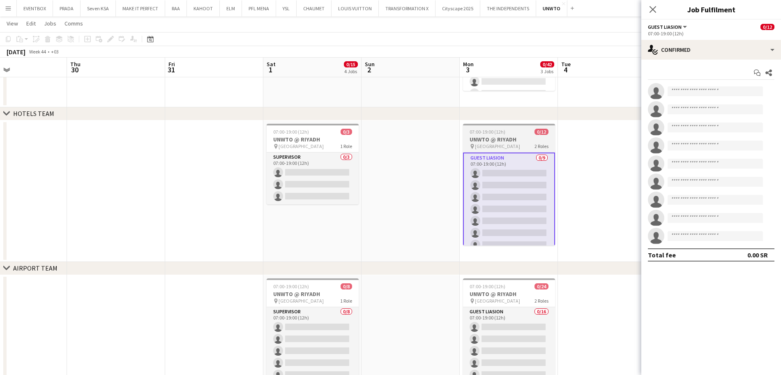
click at [491, 127] on app-job-card "07:00-19:00 (12h) 0/12 UNWTO @ RIYADH pin Riyadh 2 Roles Guest Liasion 0/9 07:0…" at bounding box center [509, 185] width 92 height 122
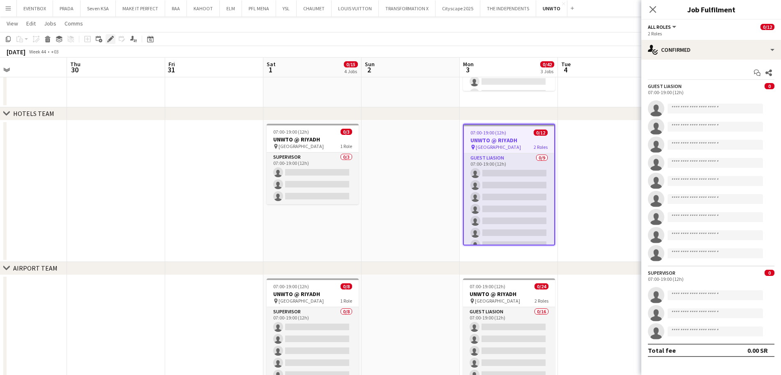
click at [111, 40] on icon "Edit" at bounding box center [110, 39] width 7 height 7
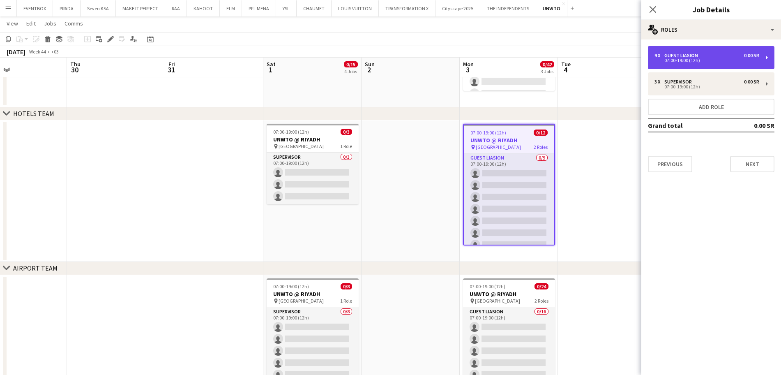
click at [732, 53] on div "9 x Guest Liasion 0.00 SR" at bounding box center [706, 56] width 105 height 6
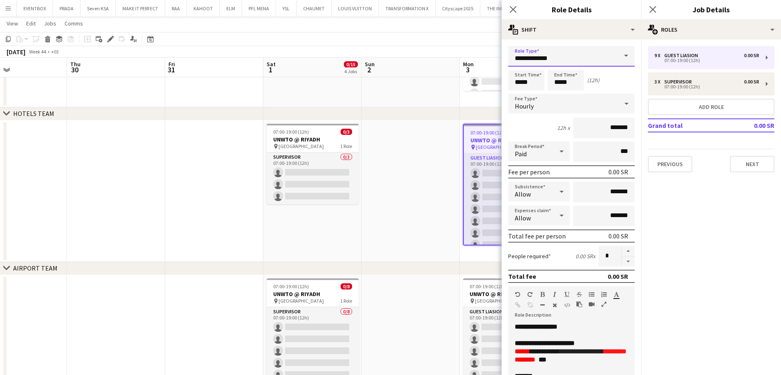
drag, startPoint x: 566, startPoint y: 62, endPoint x: 435, endPoint y: 63, distance: 131.9
click at [435, 63] on body "Menu Boards Boards Boards All jobs Status Workforce Workforce My Workforce Recr…" at bounding box center [390, 4] width 781 height 851
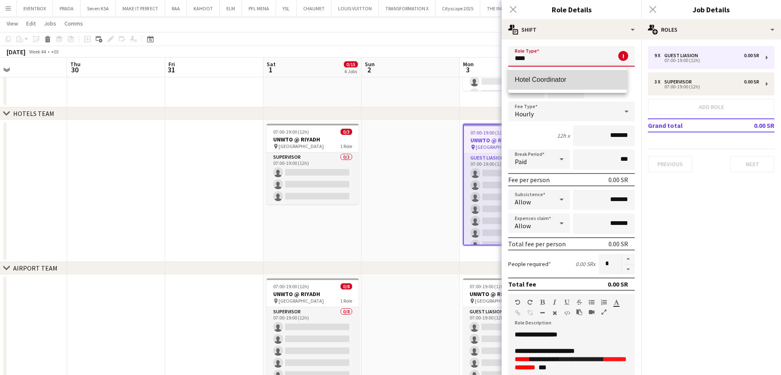
click at [542, 81] on span "Hotel Coordinator" at bounding box center [568, 80] width 106 height 8
type input "**********"
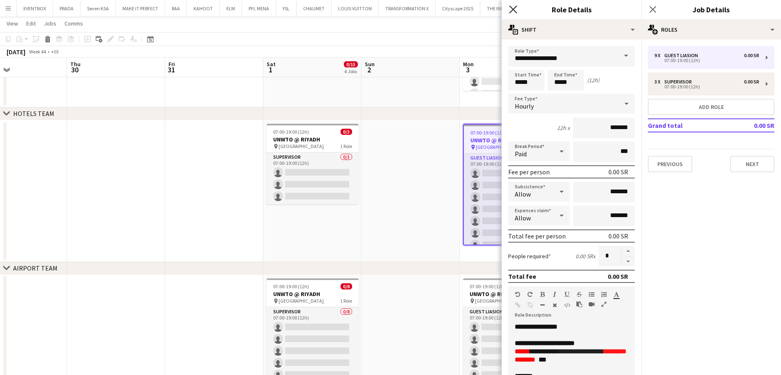
click at [512, 9] on icon "Close pop-in" at bounding box center [513, 9] width 8 height 8
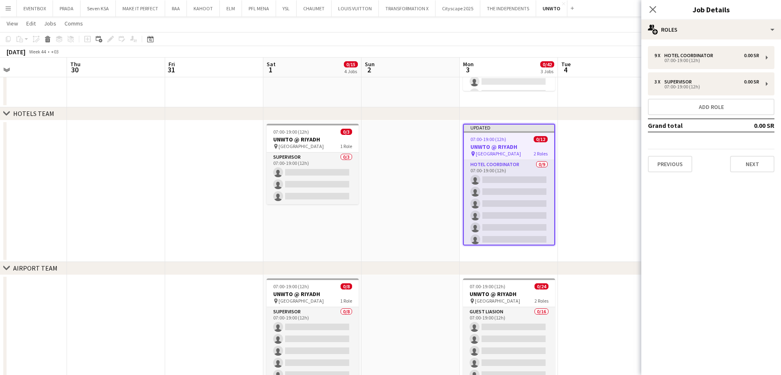
click at [592, 199] on app-date-cell at bounding box center [607, 190] width 98 height 141
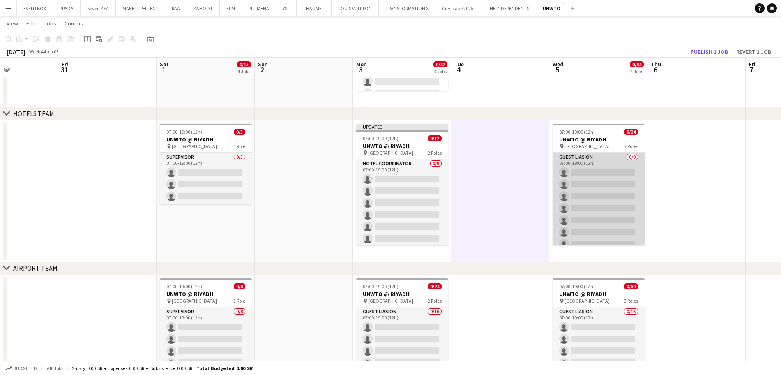
scroll to position [0, 336]
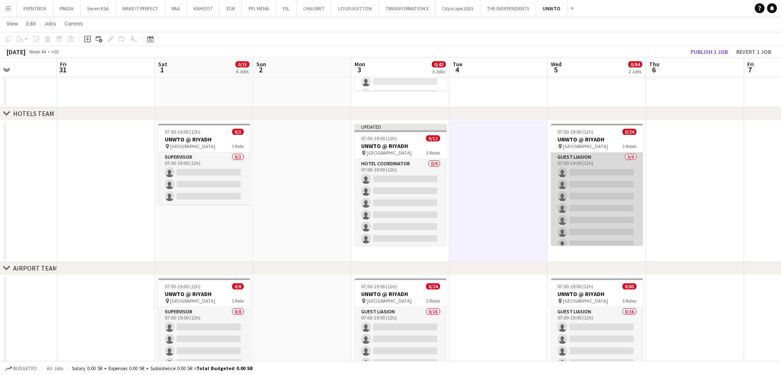
click at [614, 186] on app-card-role "Guest Liasion 0/9 07:00-19:00 (12h) single-neutral-actions single-neutral-actio…" at bounding box center [597, 213] width 92 height 123
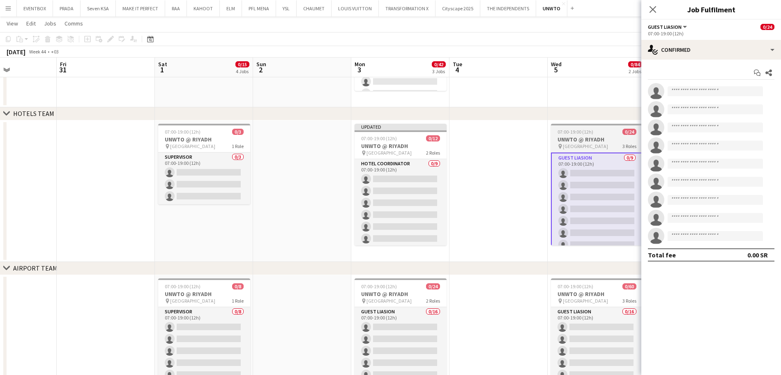
click at [596, 140] on h3 "UNWTO @ RIYADH" at bounding box center [597, 139] width 92 height 7
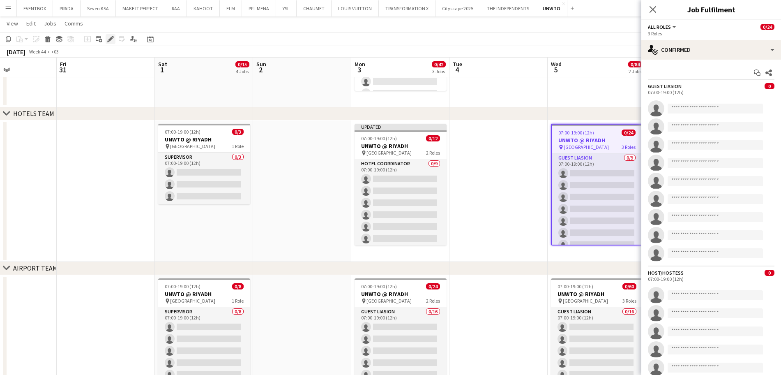
click at [108, 41] on icon at bounding box center [108, 41] width 2 height 2
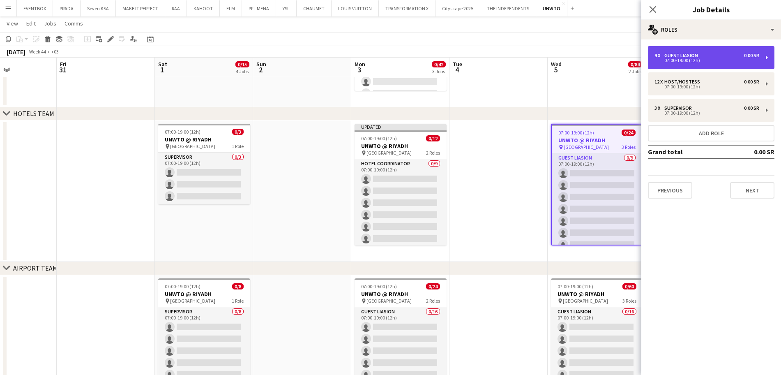
click at [704, 64] on div "9 x Guest Liasion 0.00 SR 07:00-19:00 (12h)" at bounding box center [711, 57] width 127 height 23
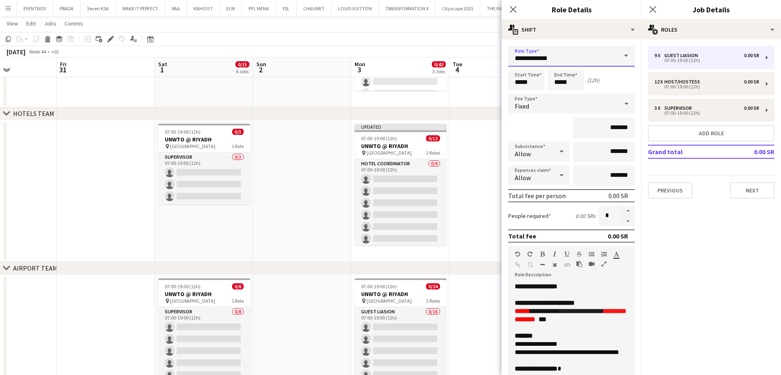
drag, startPoint x: 578, startPoint y: 65, endPoint x: 387, endPoint y: 56, distance: 191.2
click at [387, 56] on body "Menu Boards Boards Boards All jobs Status Workforce Workforce My Workforce Recr…" at bounding box center [390, 4] width 781 height 851
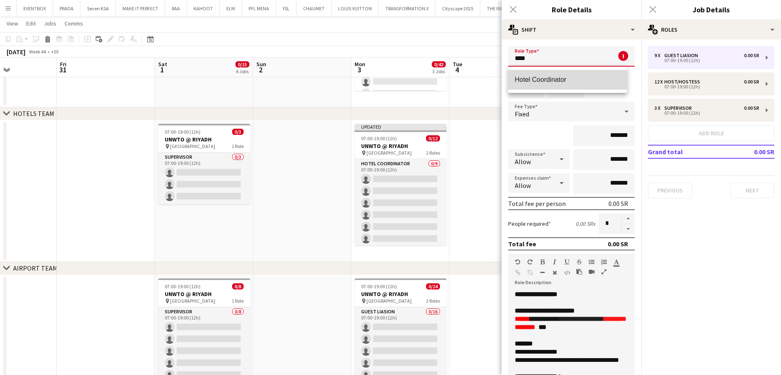
click at [536, 78] on span "Hotel Coordinator" at bounding box center [568, 80] width 106 height 8
type input "**********"
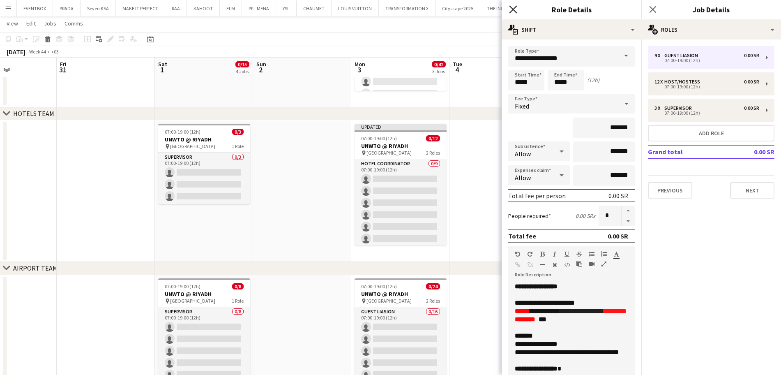
click at [509, 9] on icon "Close pop-in" at bounding box center [513, 9] width 8 height 8
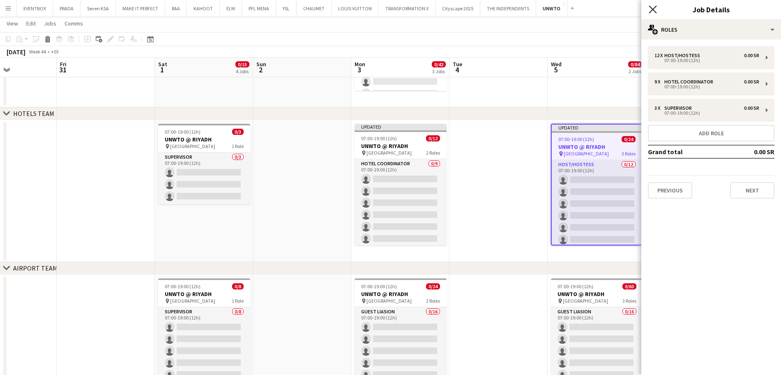
click at [652, 12] on icon "Close pop-in" at bounding box center [653, 9] width 8 height 8
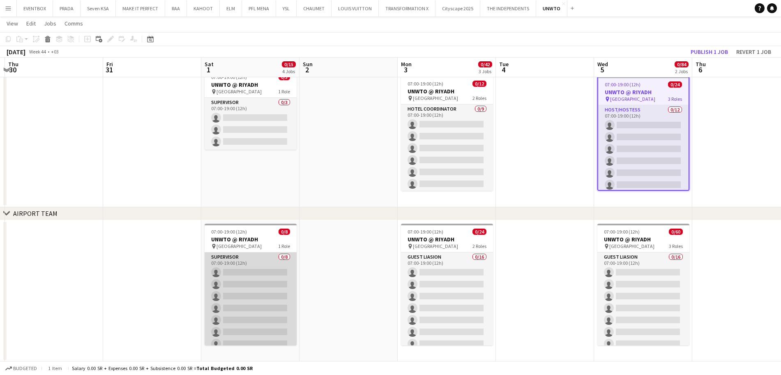
scroll to position [18, 0]
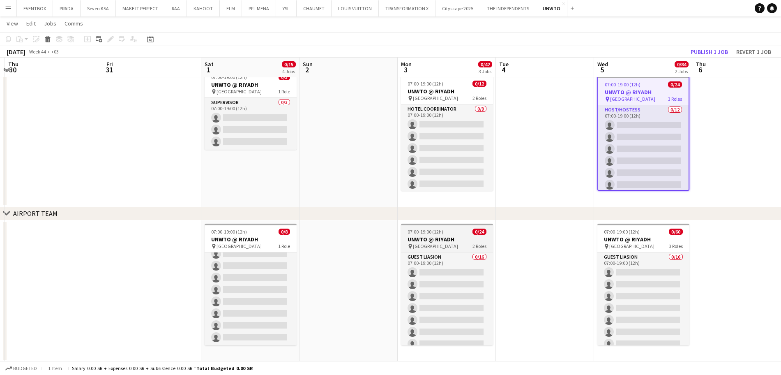
click at [440, 230] on span "07:00-19:00 (12h)" at bounding box center [425, 231] width 36 height 6
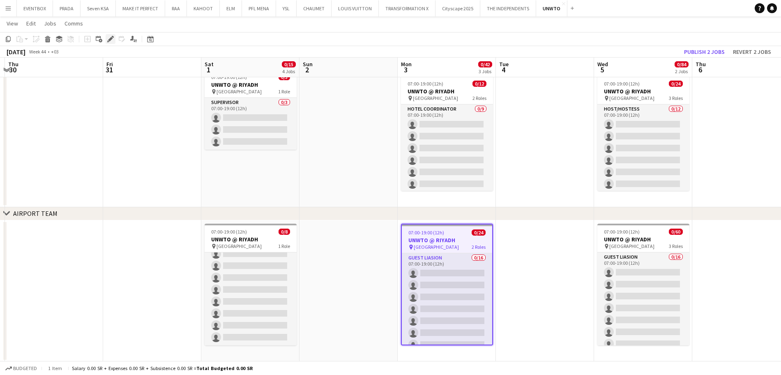
click at [111, 39] on icon at bounding box center [110, 39] width 5 height 5
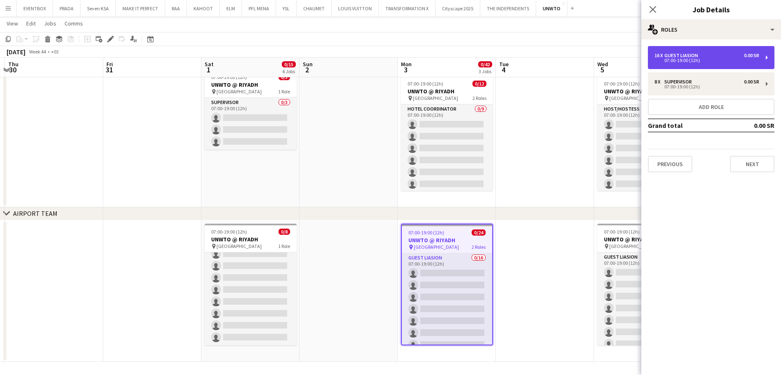
click at [723, 53] on div "16 x Guest Liasion 0.00 SR" at bounding box center [706, 56] width 105 height 6
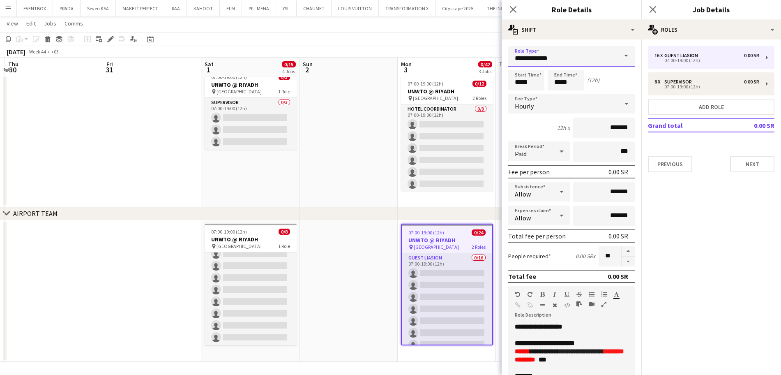
drag, startPoint x: 564, startPoint y: 62, endPoint x: 336, endPoint y: 42, distance: 228.0
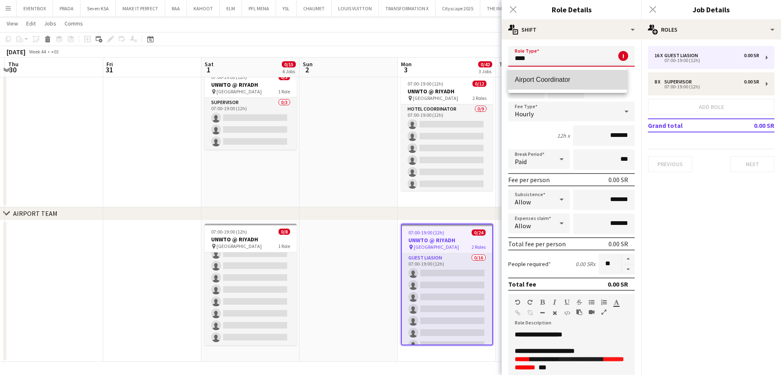
click at [542, 83] on span "Airport Coordinator" at bounding box center [568, 80] width 106 height 8
type input "**********"
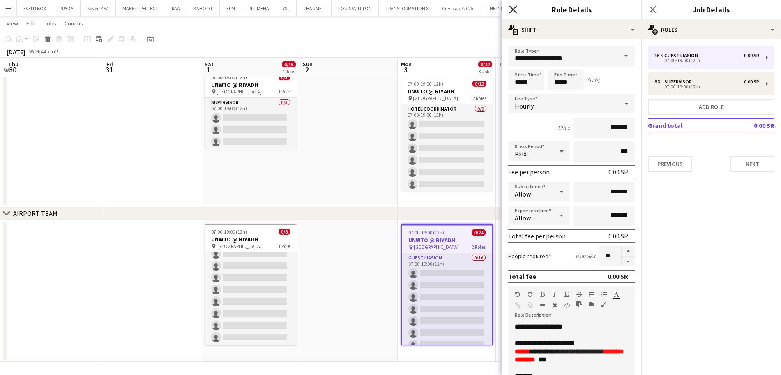
click at [513, 11] on icon "Close pop-in" at bounding box center [513, 9] width 8 height 8
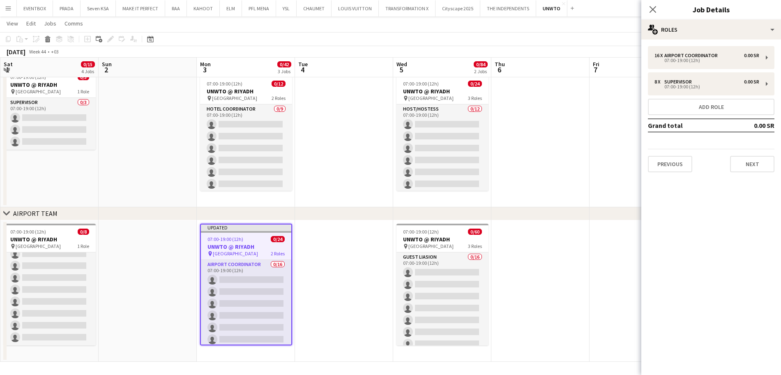
scroll to position [0, 298]
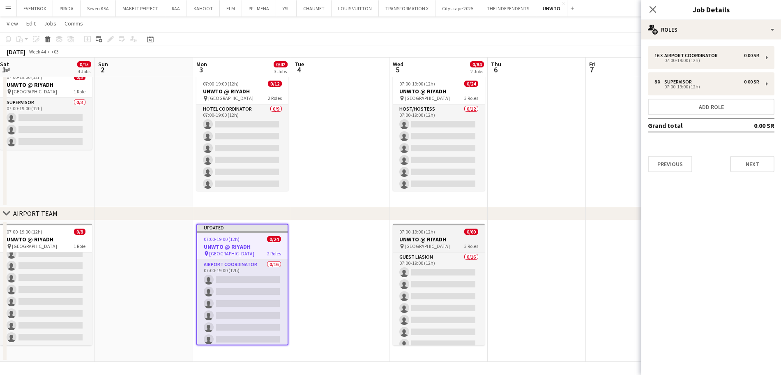
click at [441, 234] on div "07:00-19:00 (12h) 0/60" at bounding box center [439, 231] width 92 height 6
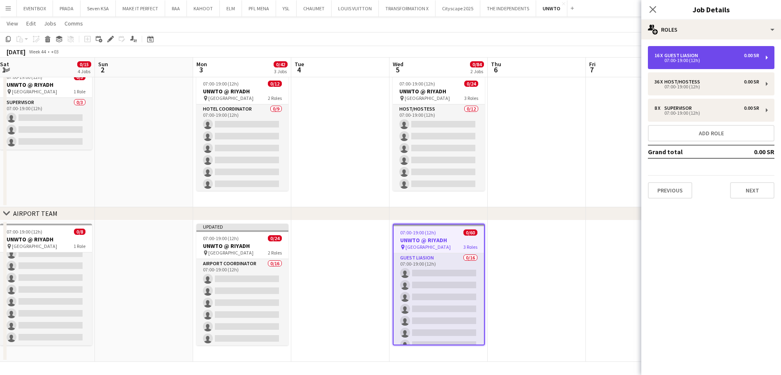
click at [694, 53] on div "Guest Liasion" at bounding box center [682, 56] width 37 height 6
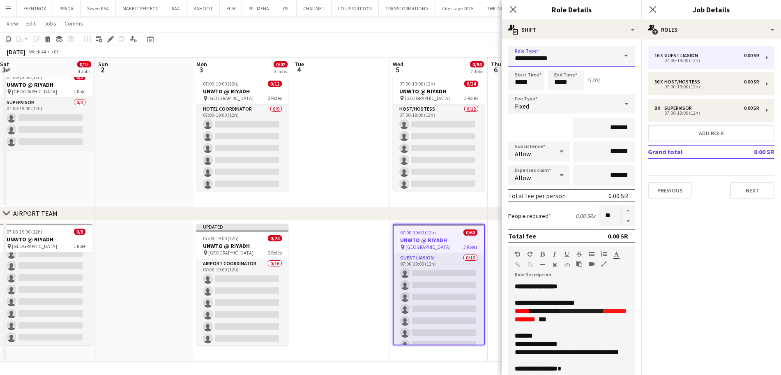
drag, startPoint x: 571, startPoint y: 62, endPoint x: 393, endPoint y: 61, distance: 178.7
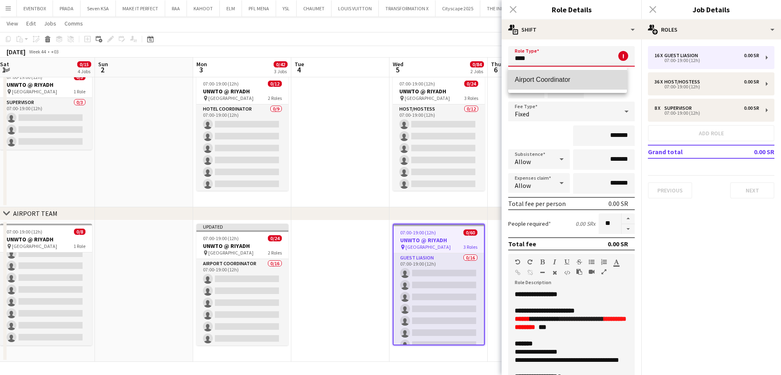
click at [534, 84] on mat-option "Airport Coordinator" at bounding box center [567, 80] width 119 height 20
type input "**********"
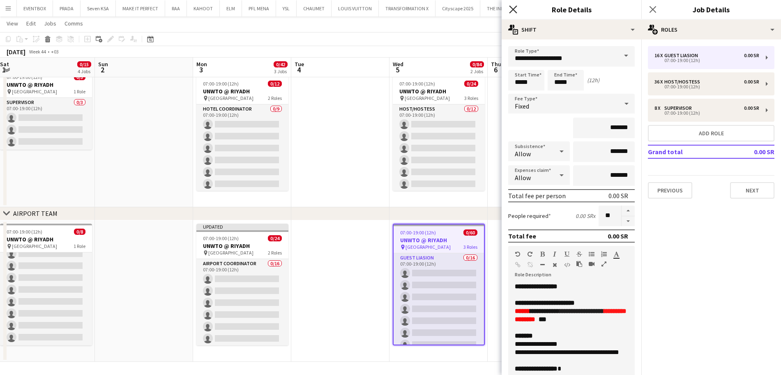
click at [512, 9] on icon at bounding box center [513, 9] width 8 height 8
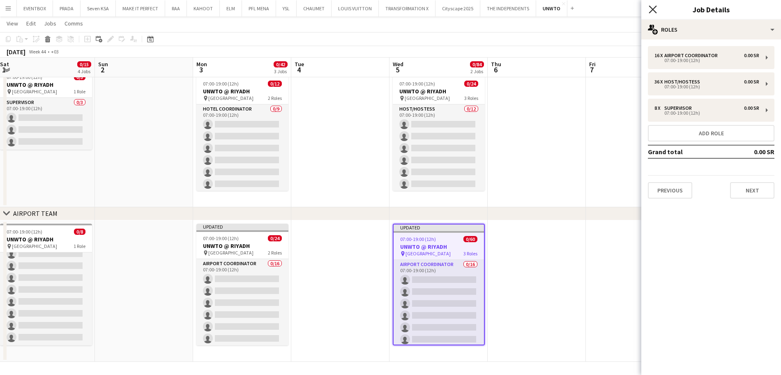
click at [654, 12] on icon "Close pop-in" at bounding box center [653, 9] width 8 height 8
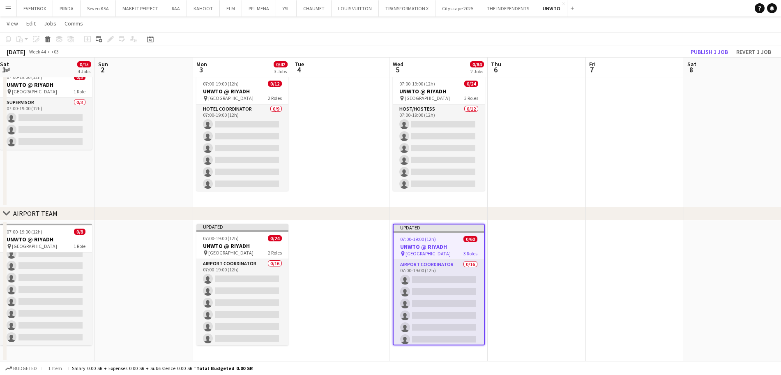
click at [539, 152] on app-date-cell at bounding box center [537, 136] width 98 height 141
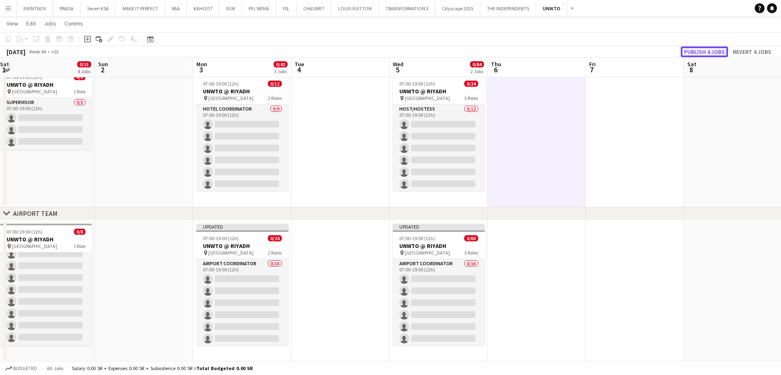
click at [705, 51] on button "Publish 4 jobs" at bounding box center [704, 51] width 47 height 11
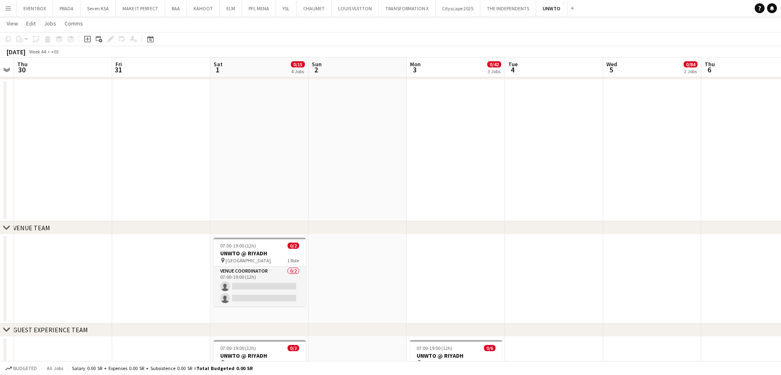
scroll to position [49, 0]
